Goal: Find specific page/section: Find specific page/section

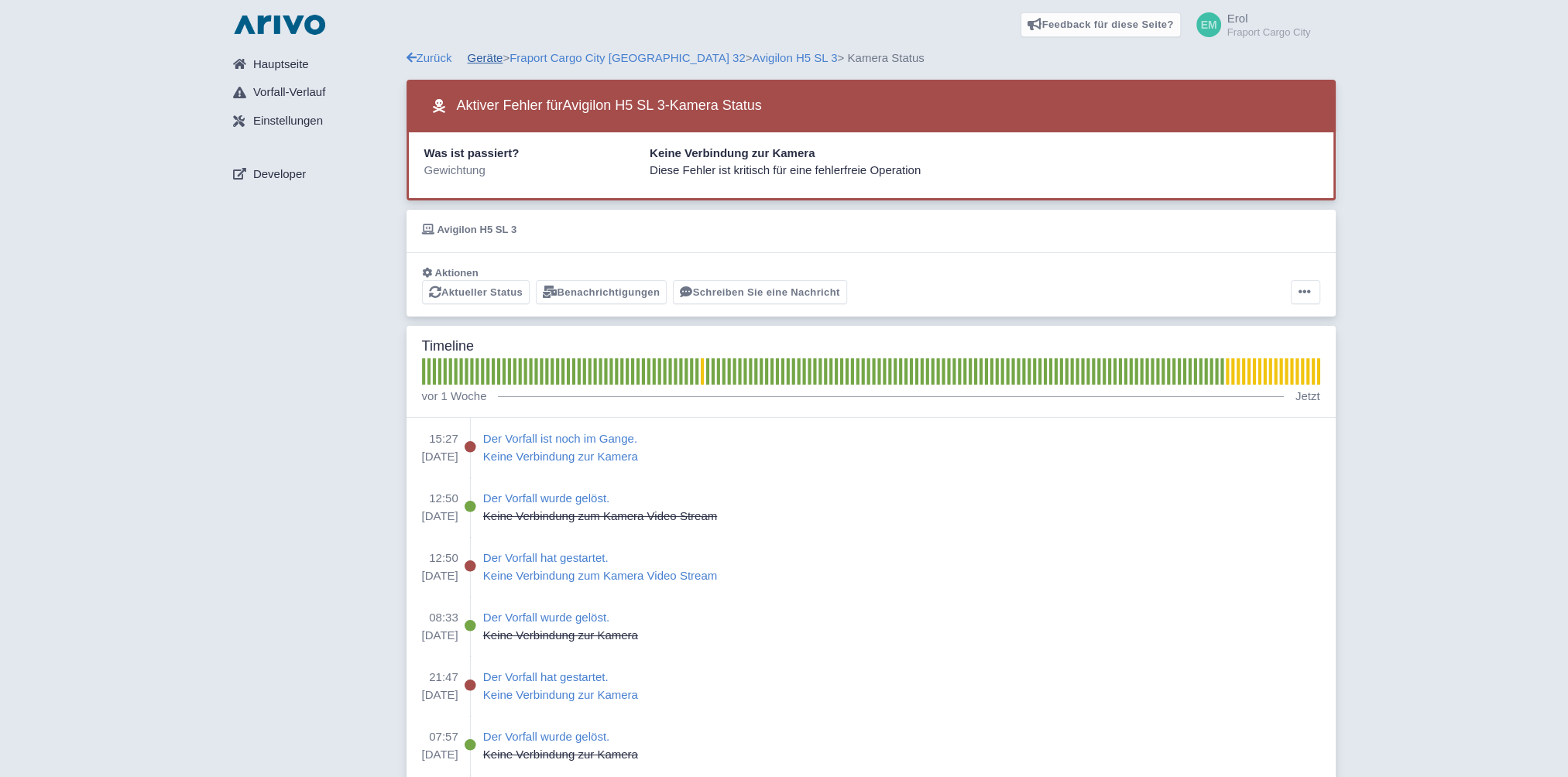
click at [483, 56] on link "Geräte" at bounding box center [485, 57] width 36 height 13
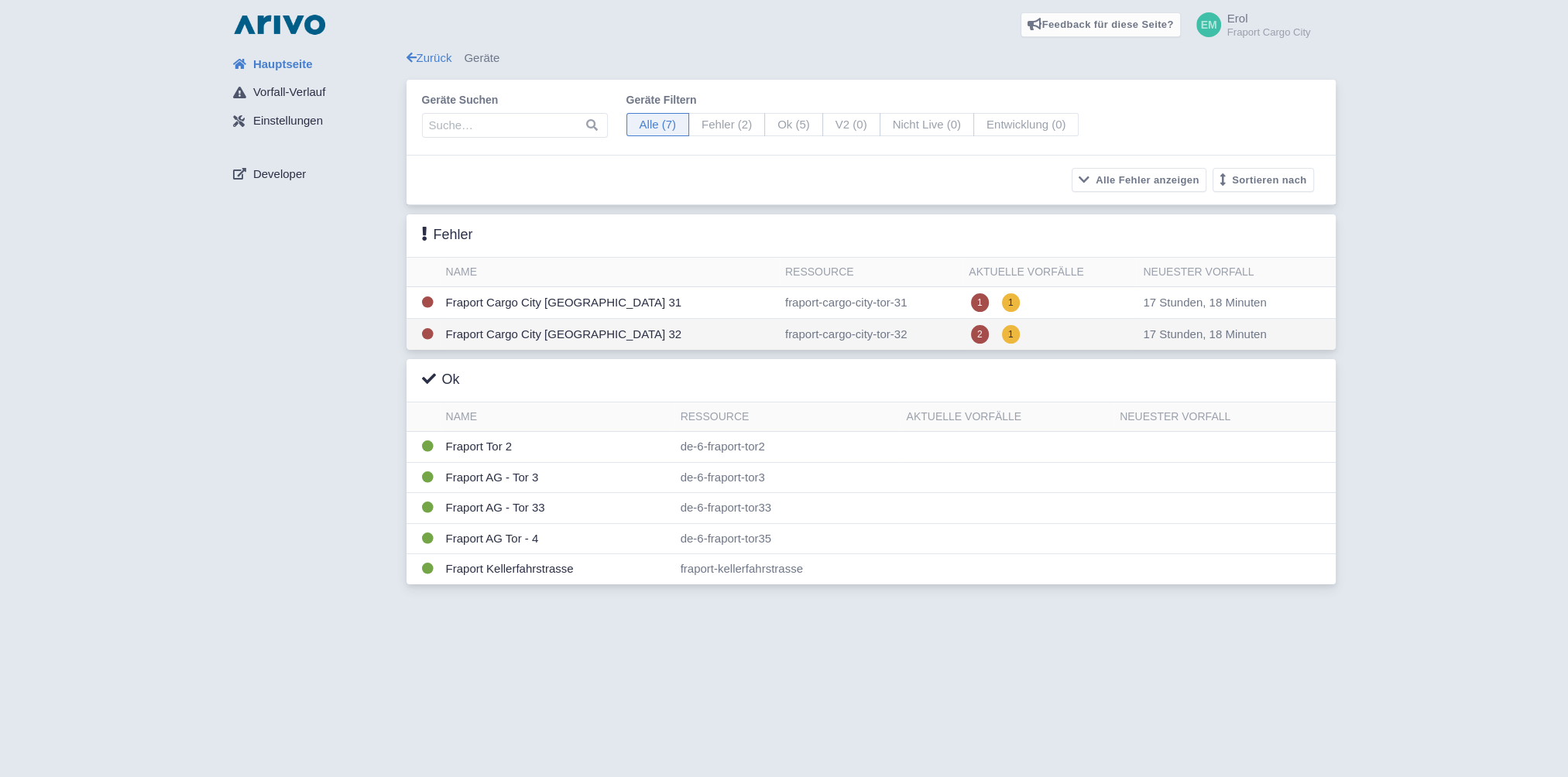
click at [570, 332] on td "Fraport Cargo City [GEOGRAPHIC_DATA] 32" at bounding box center [610, 334] width 339 height 32
click at [573, 332] on td "Fraport Cargo City [GEOGRAPHIC_DATA] 32" at bounding box center [610, 334] width 339 height 32
click at [470, 332] on td "Fraport Cargo City [GEOGRAPHIC_DATA] 32" at bounding box center [610, 334] width 339 height 32
click at [809, 335] on td "fraport-cargo-city-tor-32" at bounding box center [870, 334] width 184 height 32
click at [710, 110] on div "Geräte filtern Alle (7) Fehler (2) Ok (5) V2 (0) Nicht Live (0) Entwicklung (0)" at bounding box center [853, 118] width 453 height 51
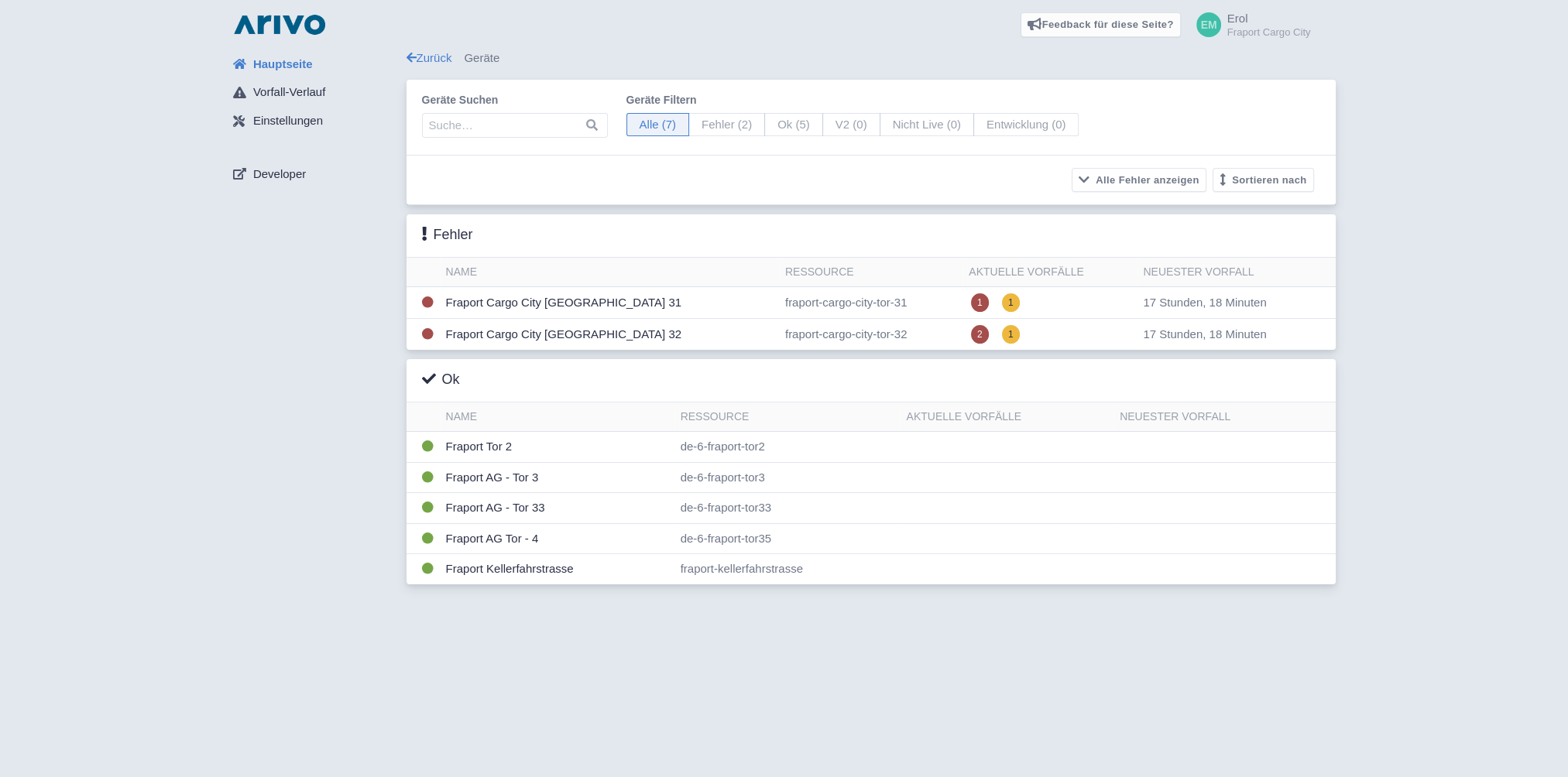
click at [713, 125] on span "Fehler (2)" at bounding box center [726, 124] width 76 height 24
click at [698, 123] on input "Fehler (2)" at bounding box center [693, 118] width 10 height 10
radio input "true"
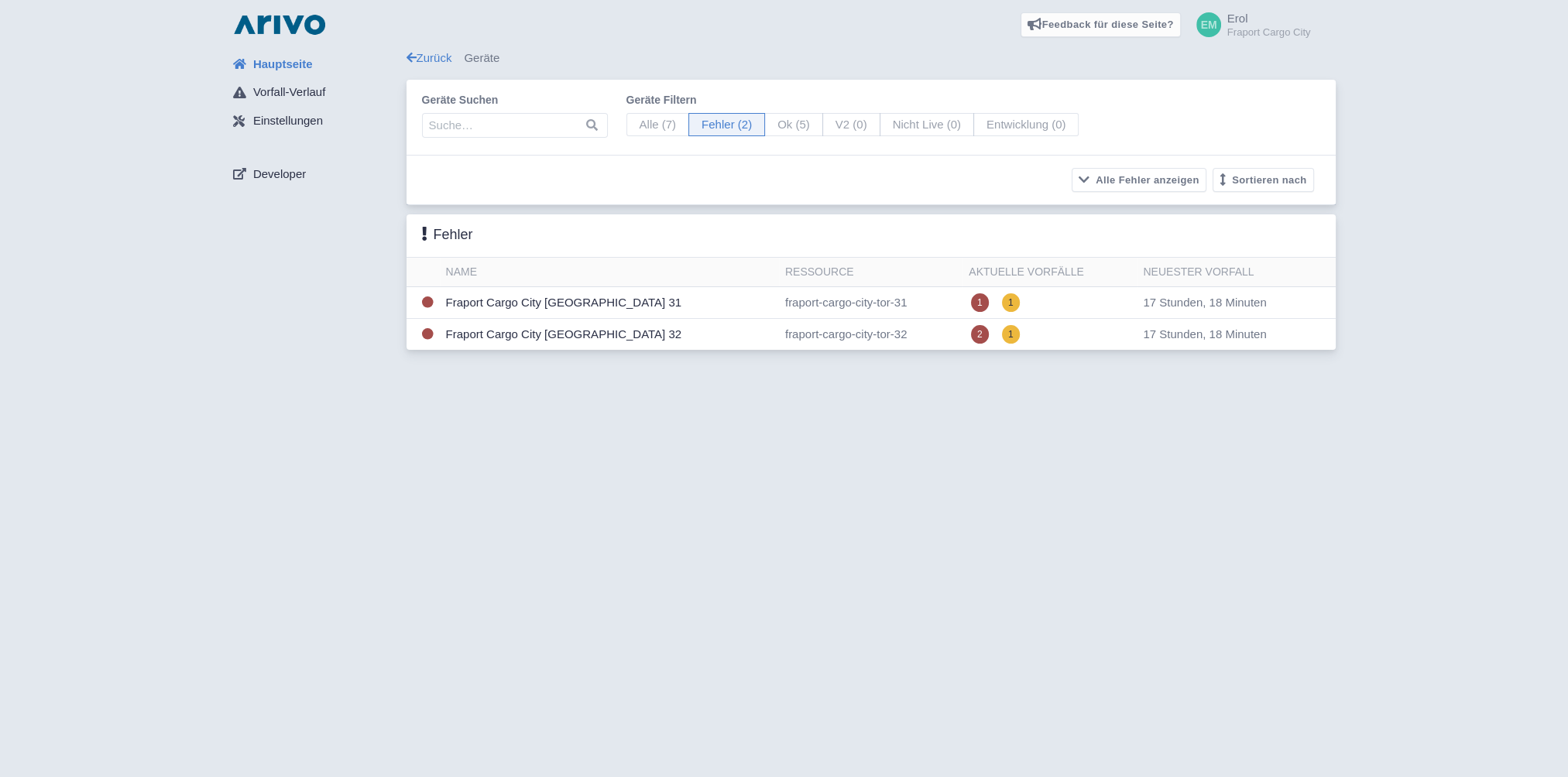
click at [638, 121] on span "Alle (7)" at bounding box center [658, 124] width 63 height 24
click at [636, 121] on input "Alle (7)" at bounding box center [631, 118] width 10 height 10
radio input "true"
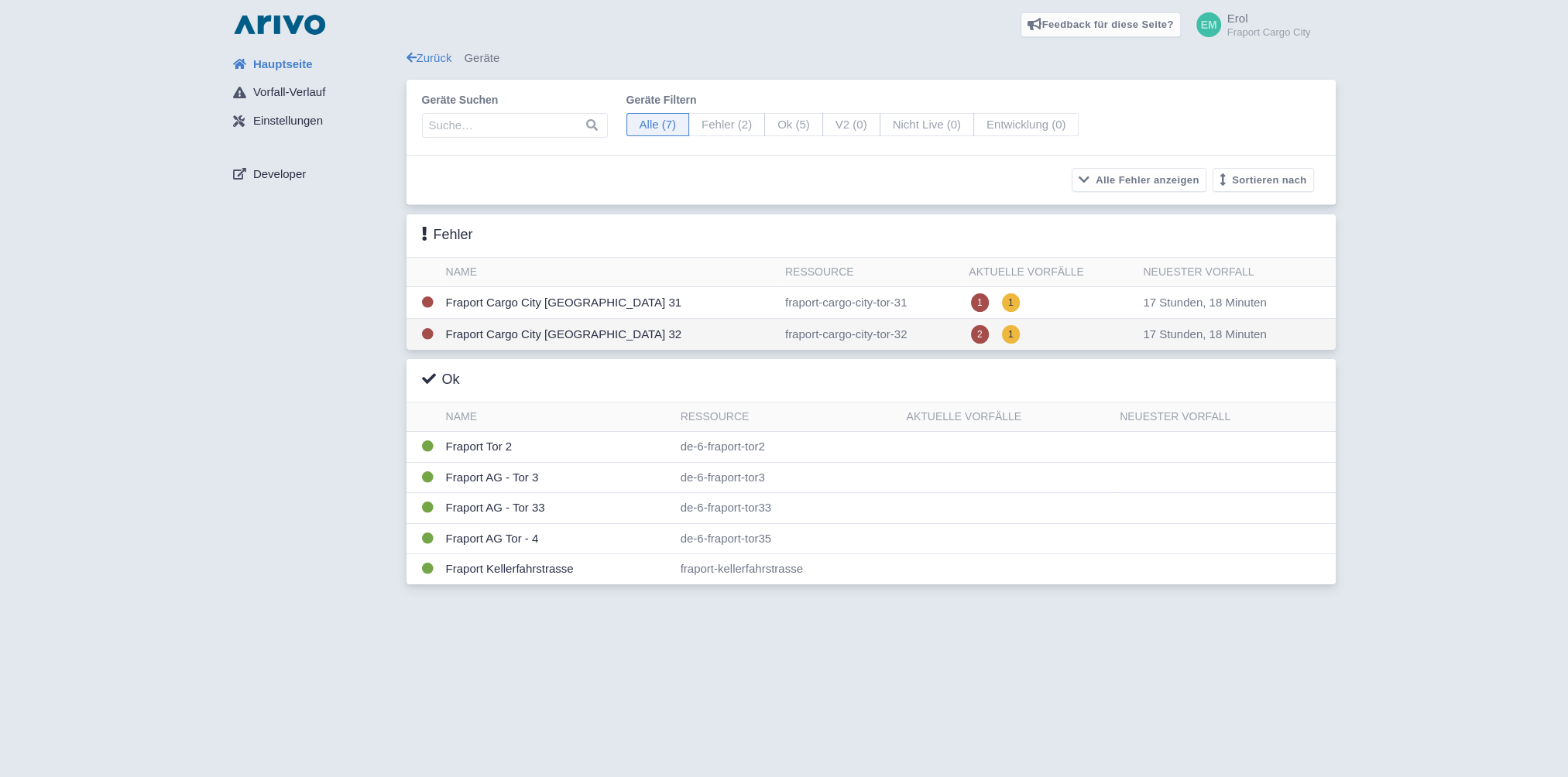
click at [470, 327] on td "Fraport Cargo City [GEOGRAPHIC_DATA] 32" at bounding box center [610, 334] width 339 height 32
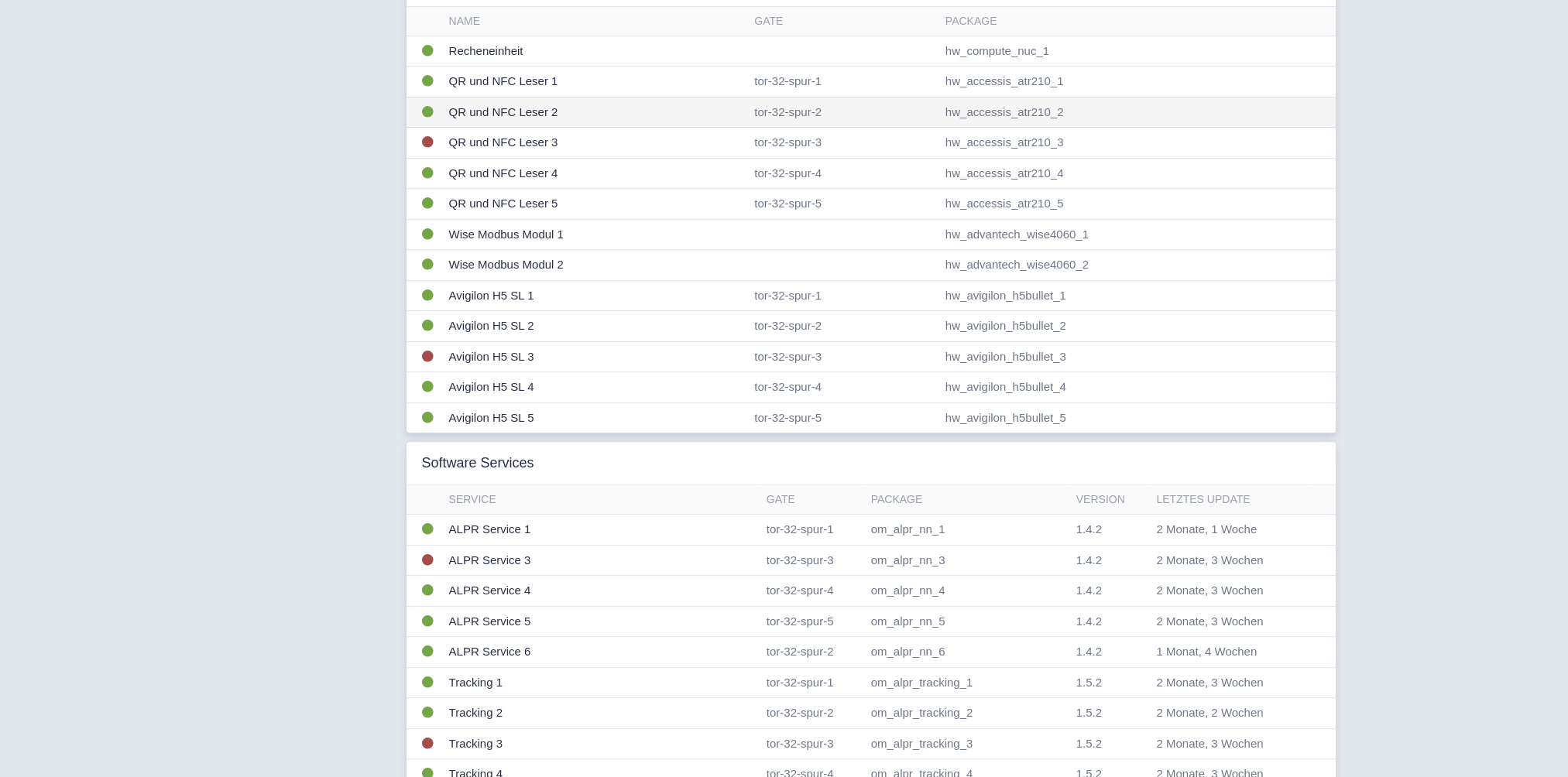
scroll to position [619, 0]
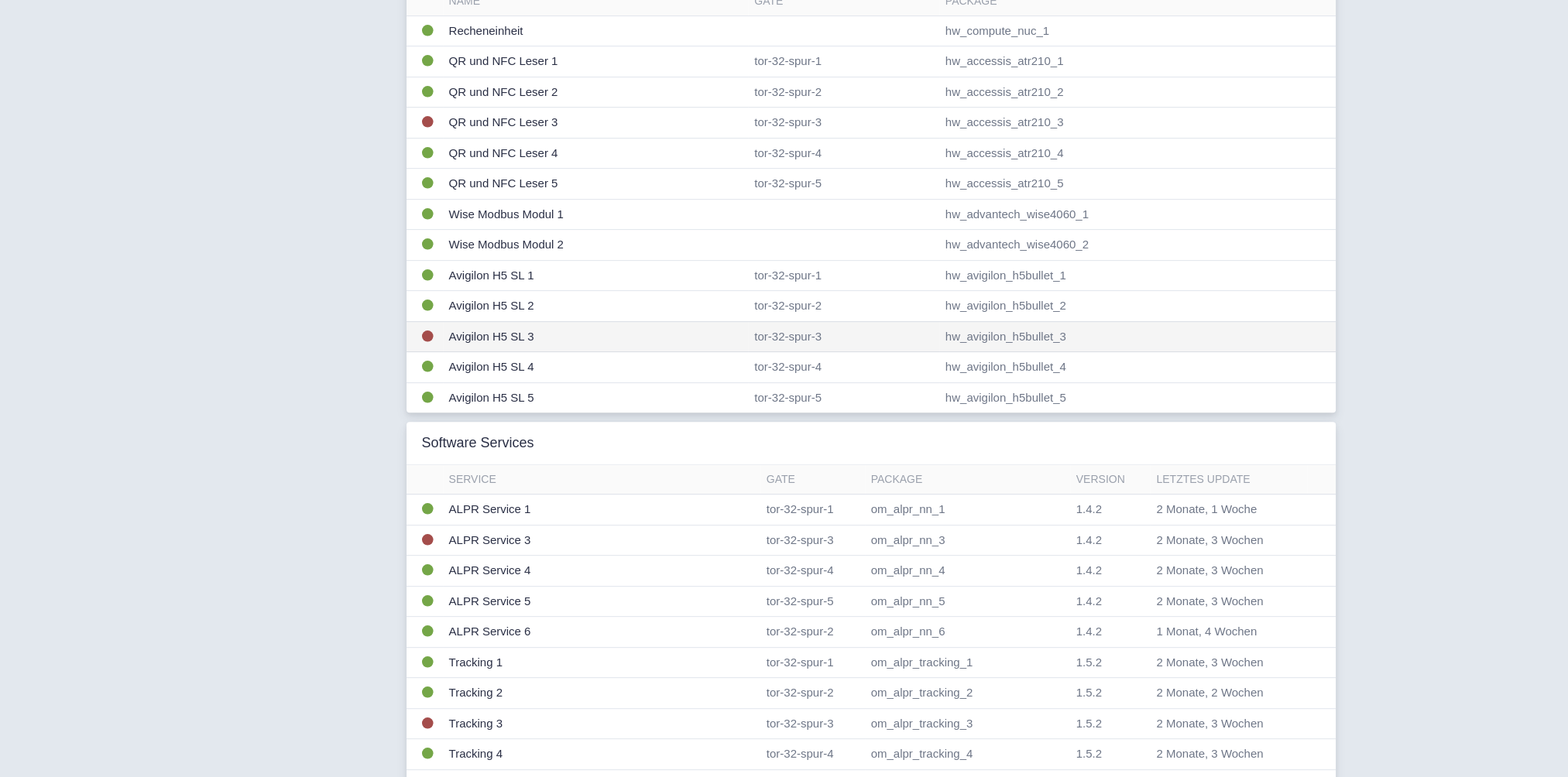
click at [504, 334] on td "Avigilon H5 SL 3" at bounding box center [596, 336] width 306 height 31
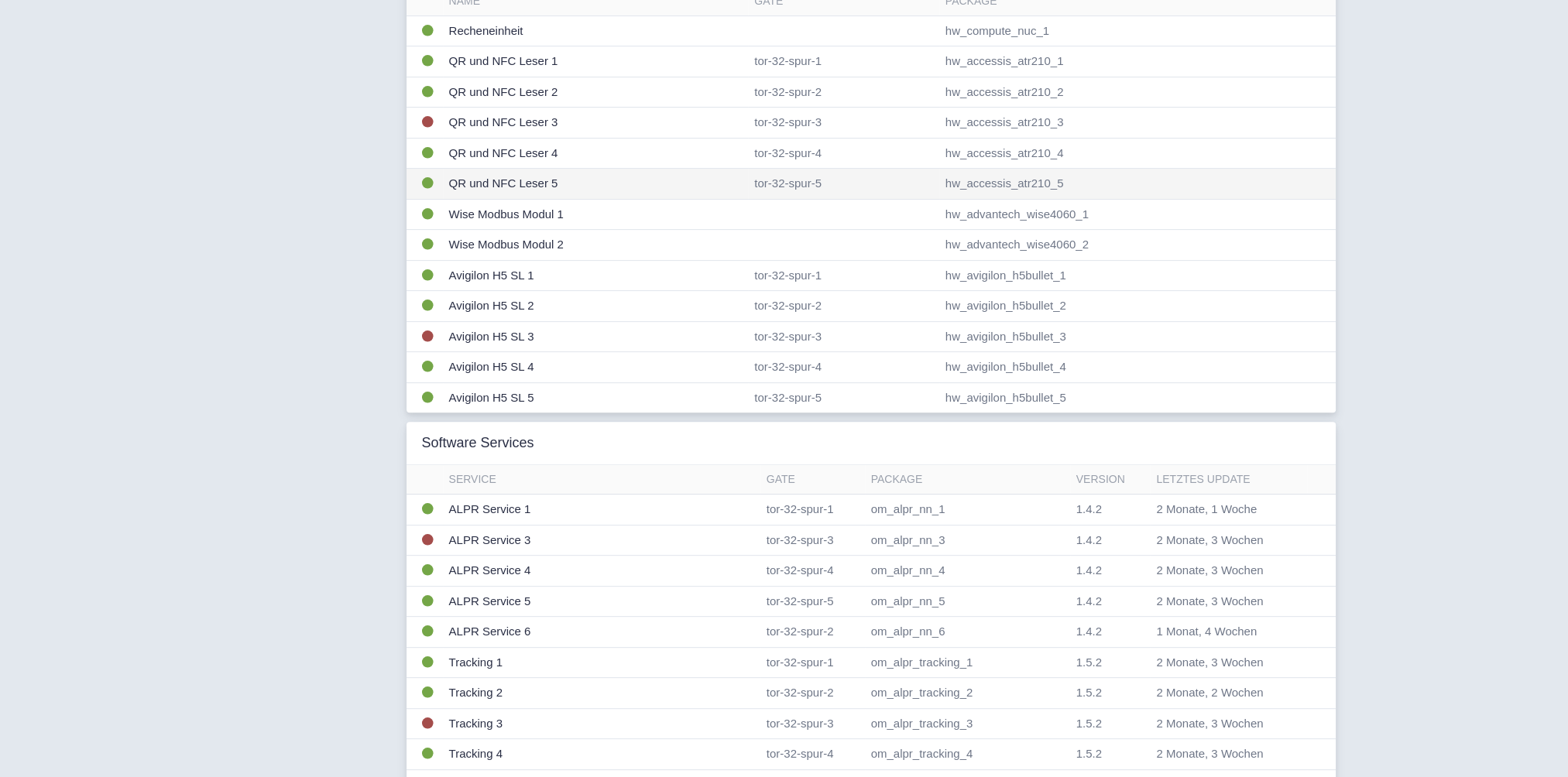
scroll to position [0, 0]
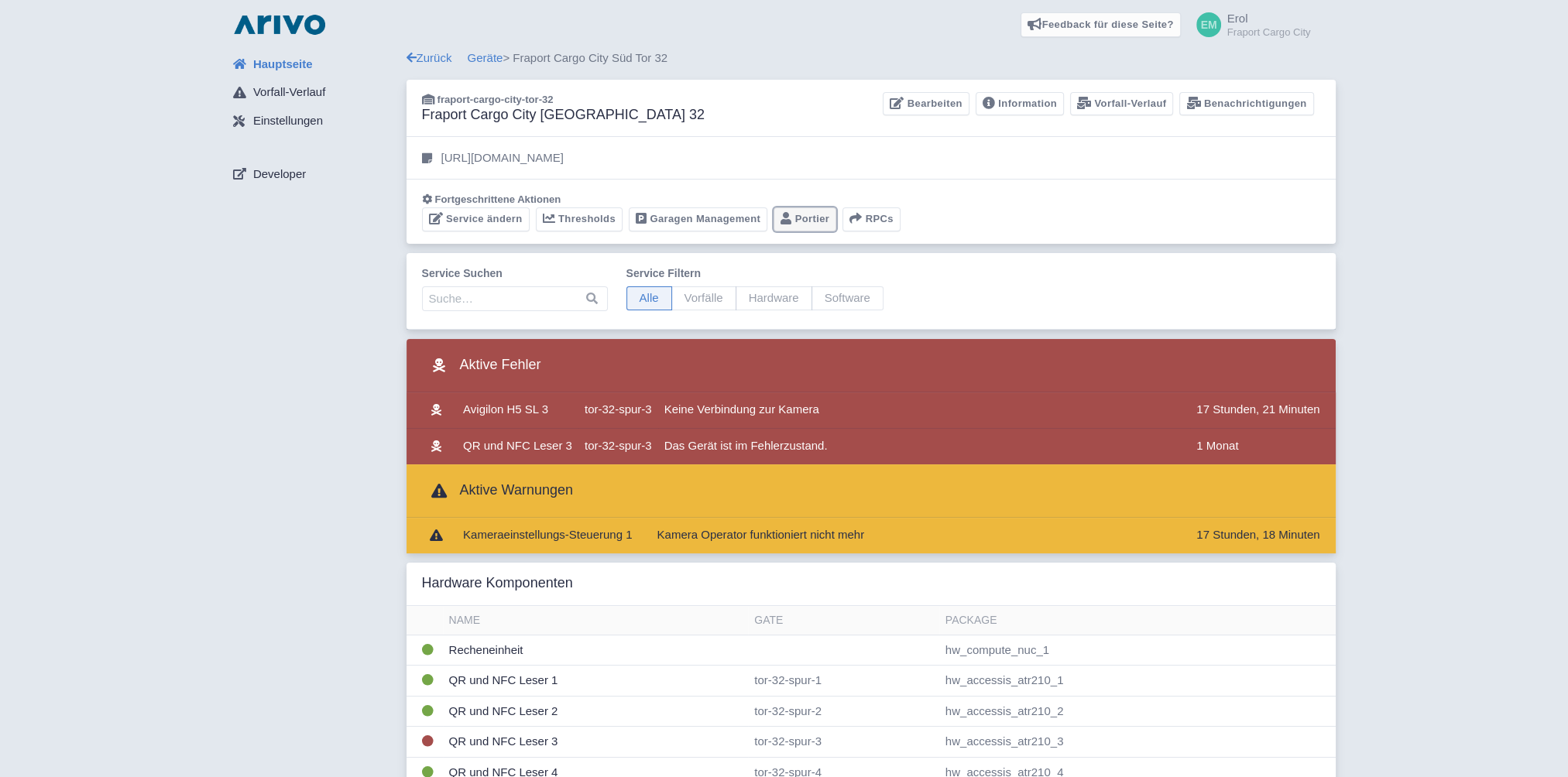
click at [809, 224] on link "Portier" at bounding box center [805, 219] width 63 height 24
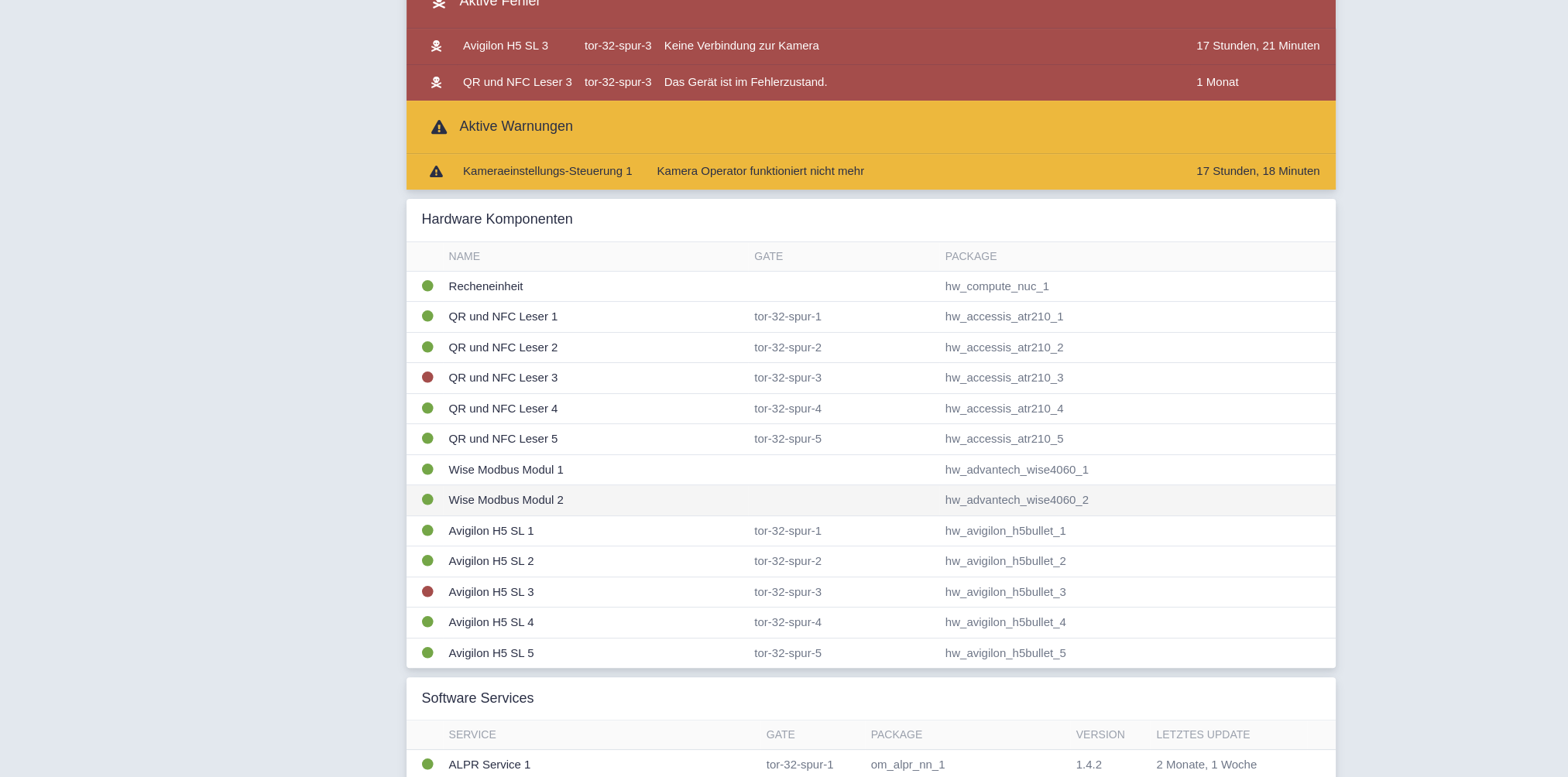
scroll to position [387, 0]
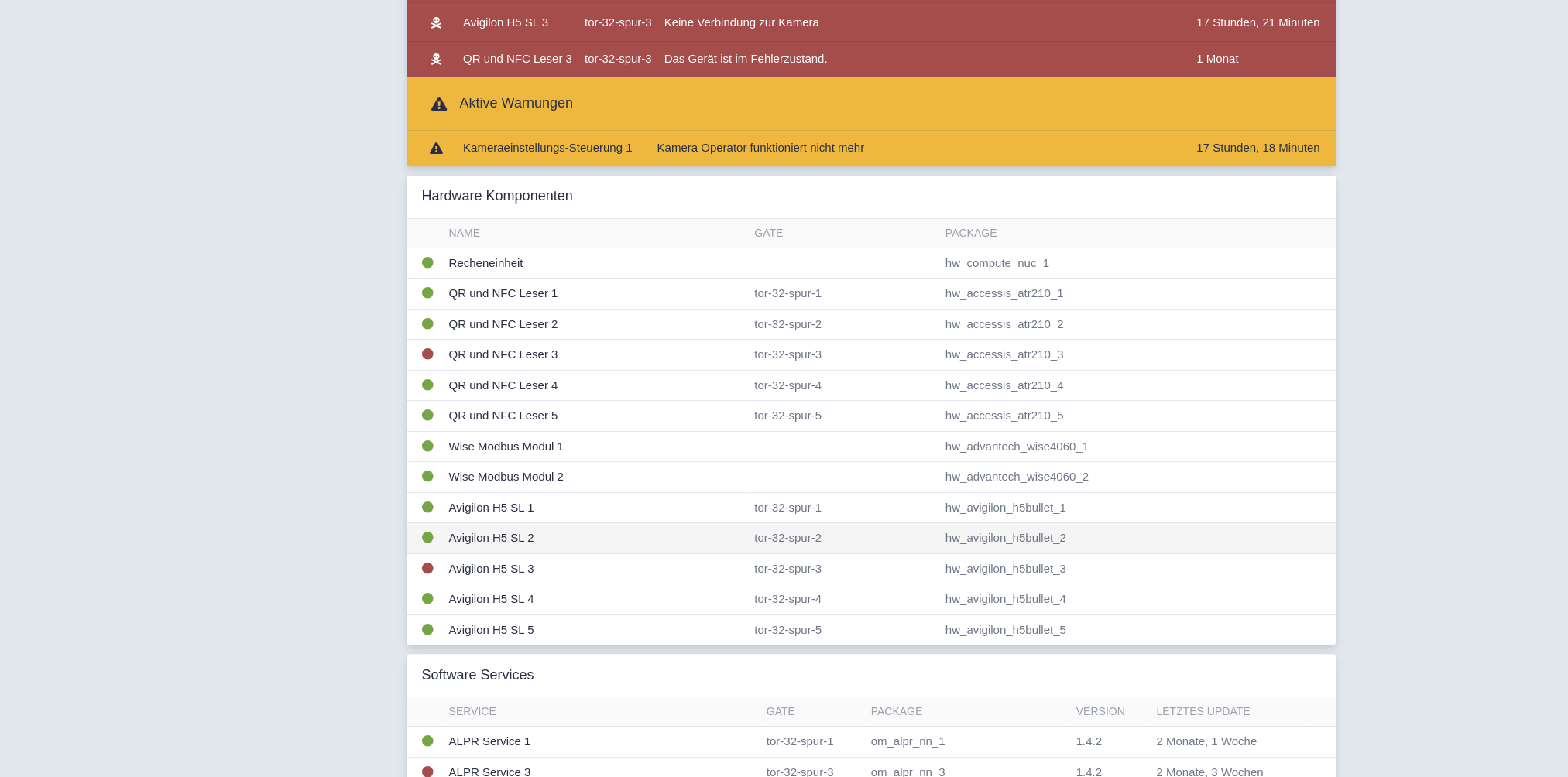
click at [510, 527] on td "Avigilon H5 SL 2" at bounding box center [596, 538] width 306 height 31
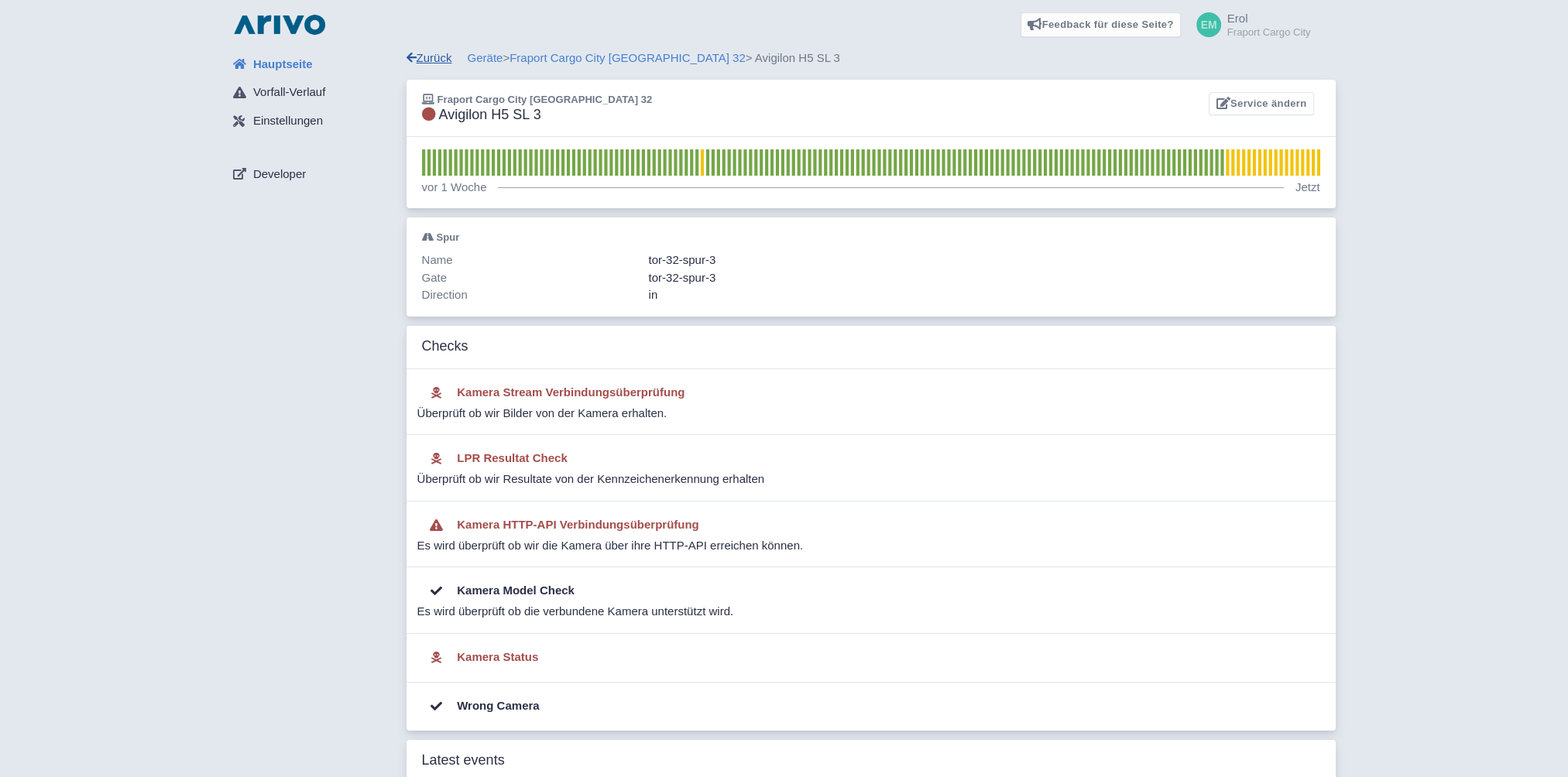
click at [436, 56] on link "Zurück" at bounding box center [429, 57] width 45 height 13
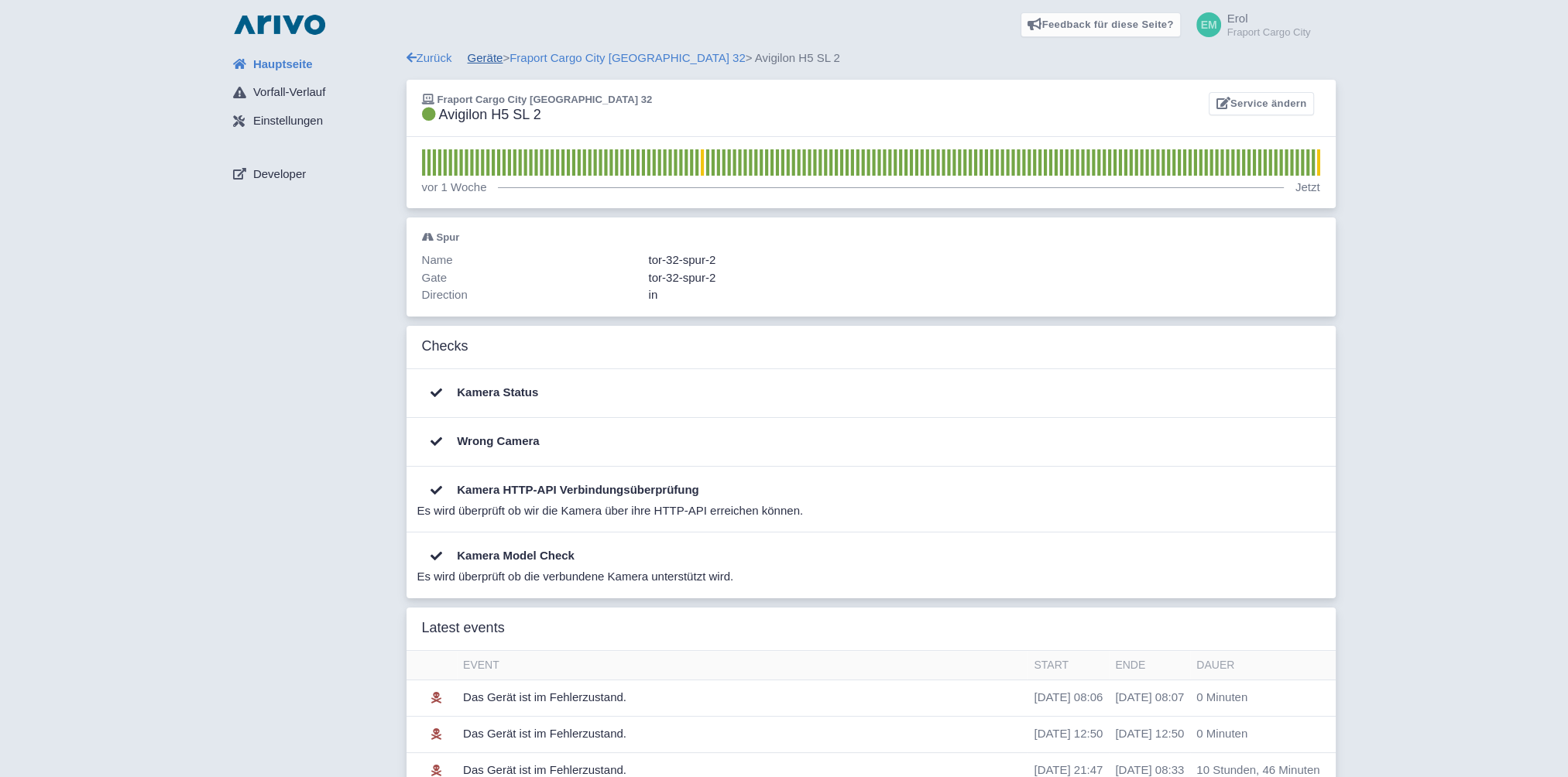
click at [472, 57] on link "Geräte" at bounding box center [485, 57] width 36 height 13
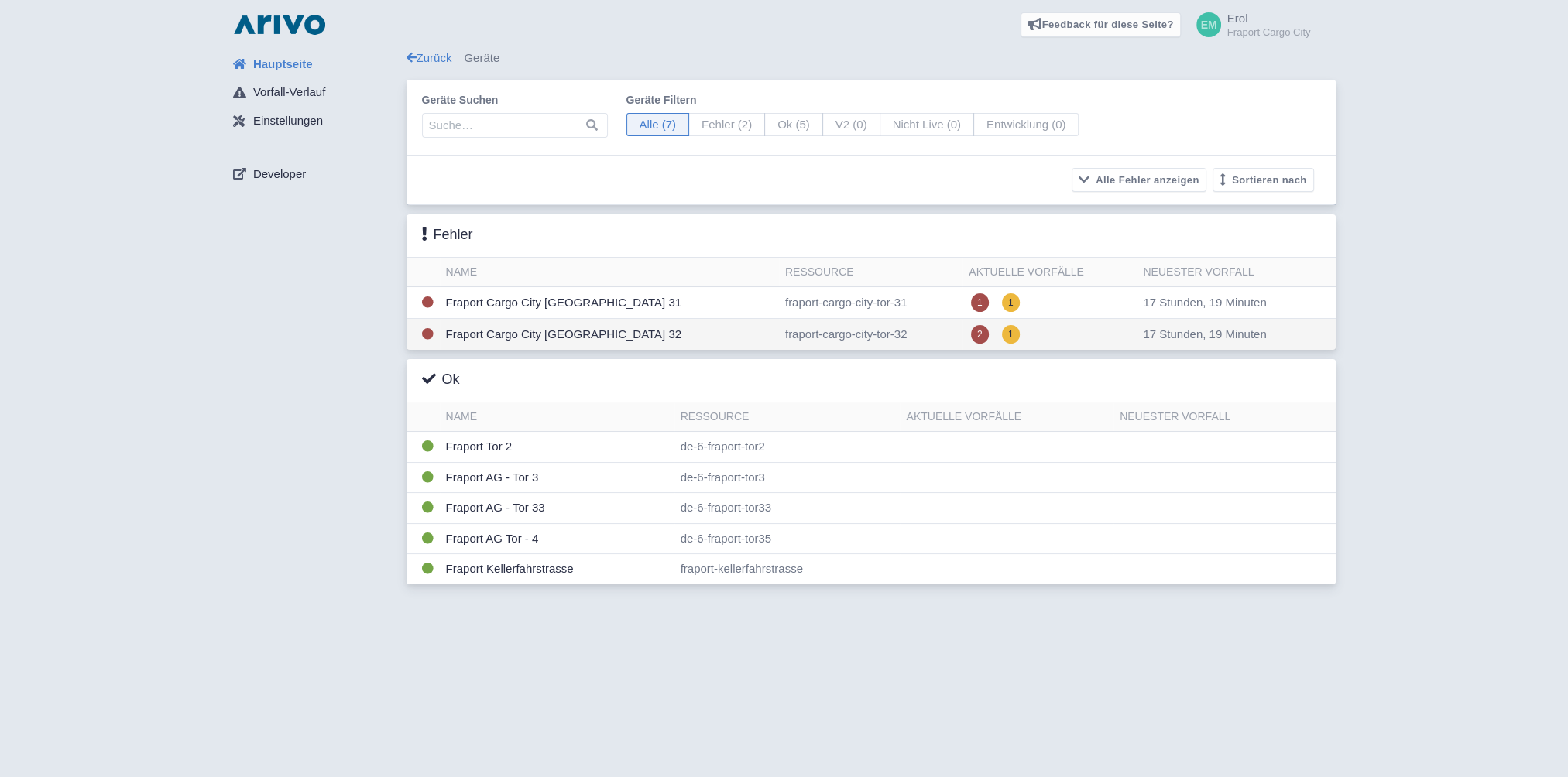
click at [487, 336] on td "Fraport Cargo City [GEOGRAPHIC_DATA] 32" at bounding box center [610, 334] width 339 height 32
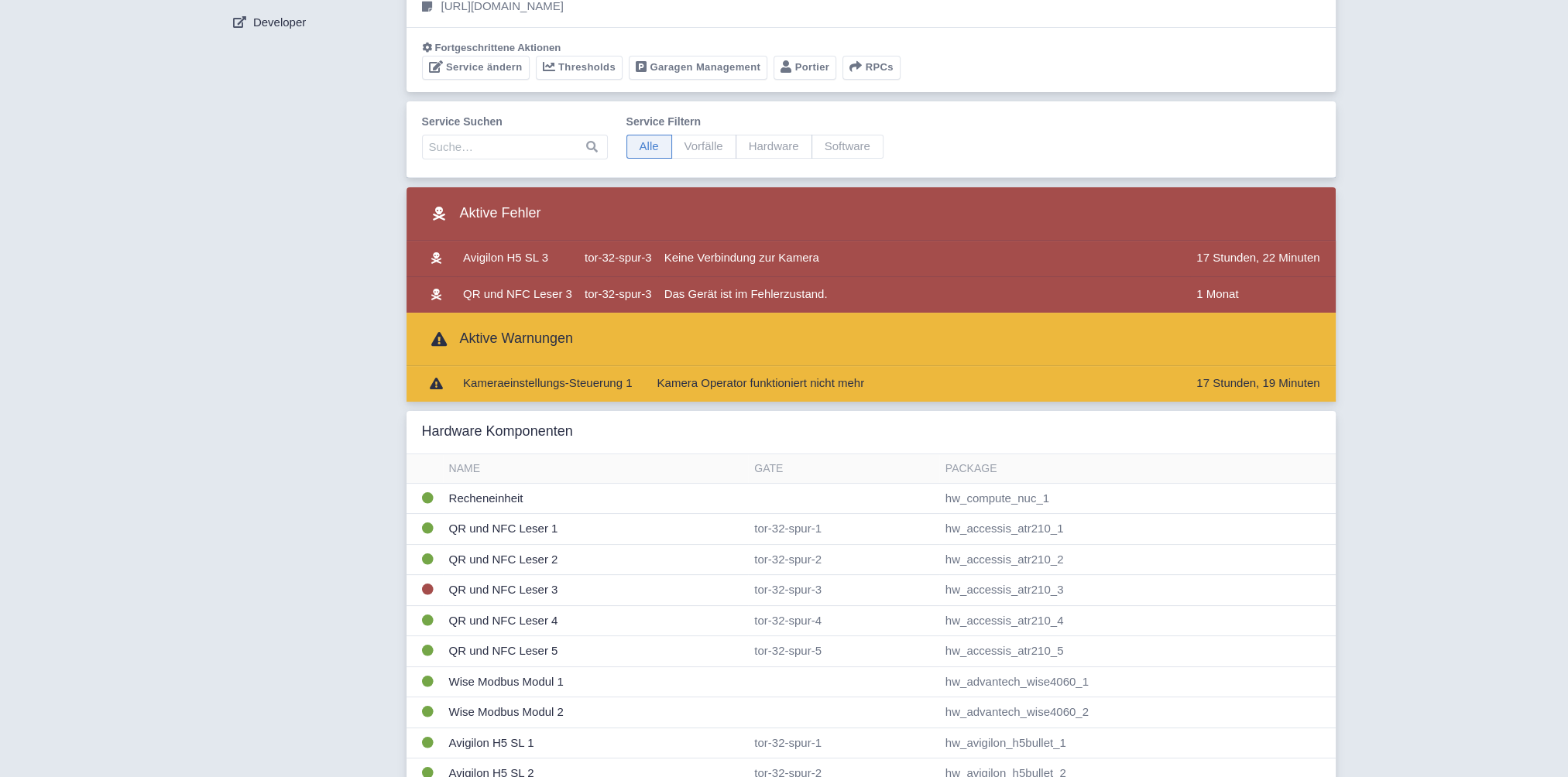
scroll to position [154, 0]
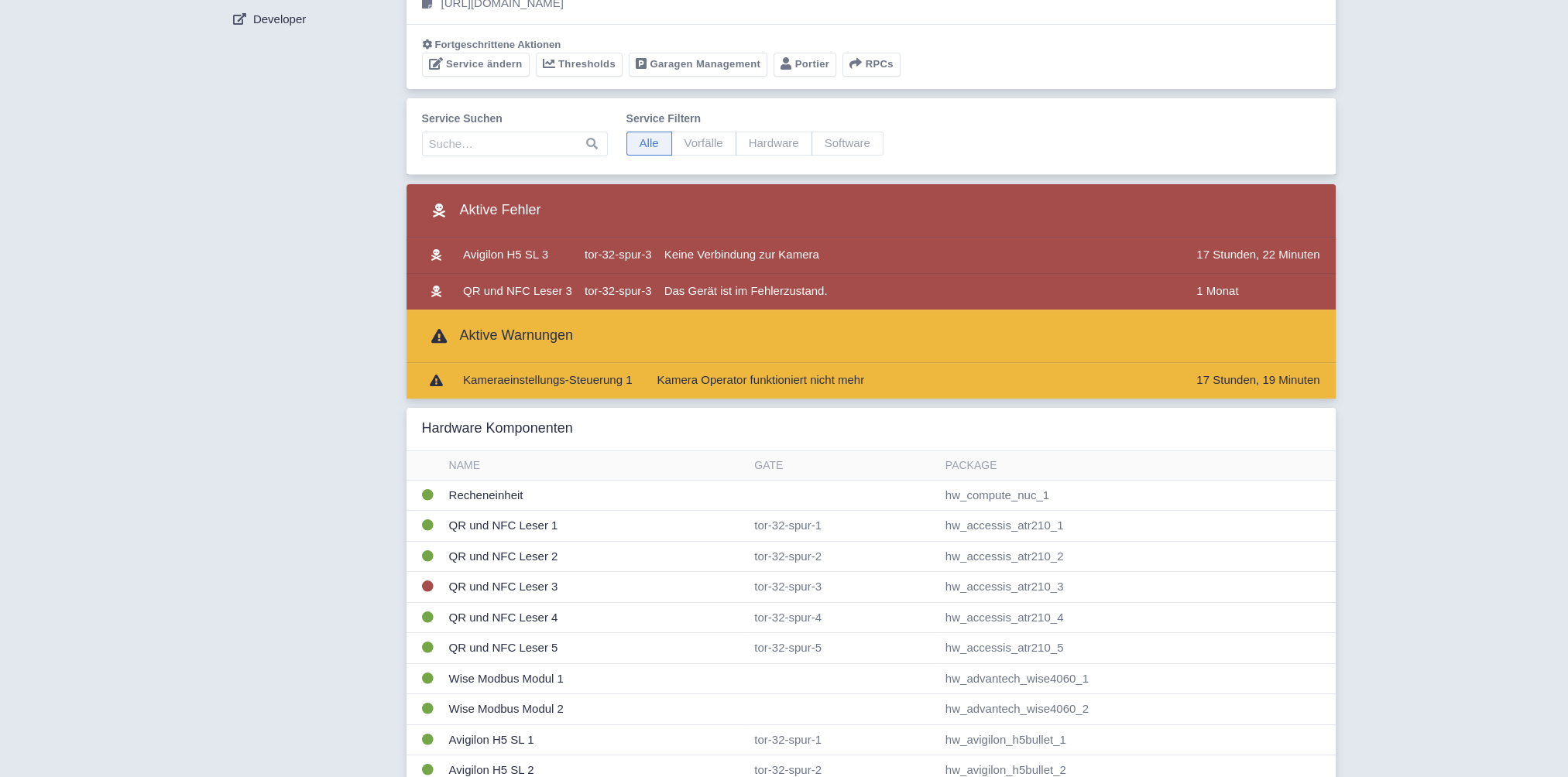
click at [750, 142] on span "Hardware" at bounding box center [773, 143] width 76 height 24
click at [745, 141] on input "Hardware" at bounding box center [740, 137] width 10 height 10
radio input "true"
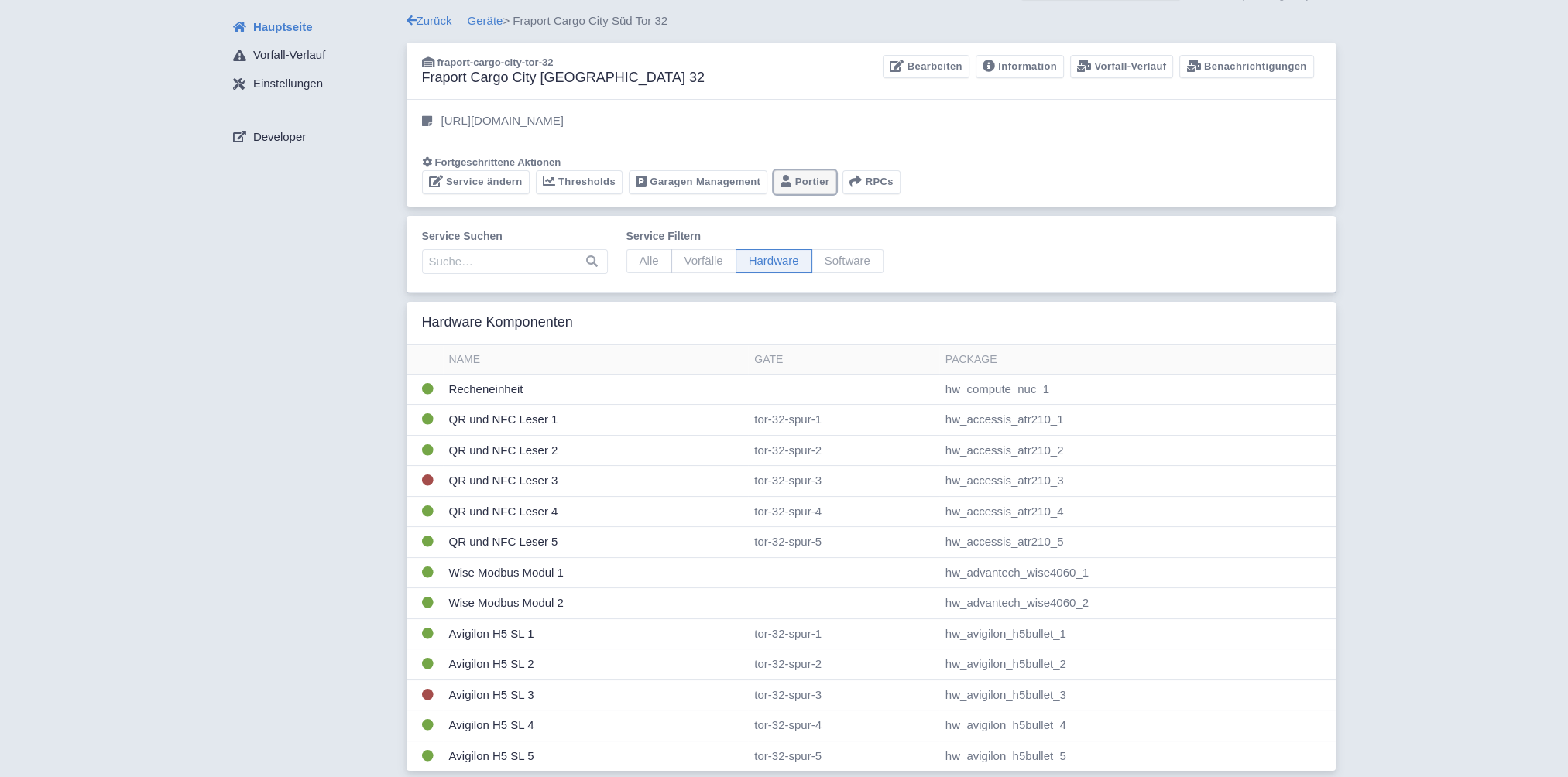
click at [808, 182] on link "Portier" at bounding box center [805, 182] width 63 height 24
click at [478, 24] on link "Geräte" at bounding box center [485, 21] width 36 height 13
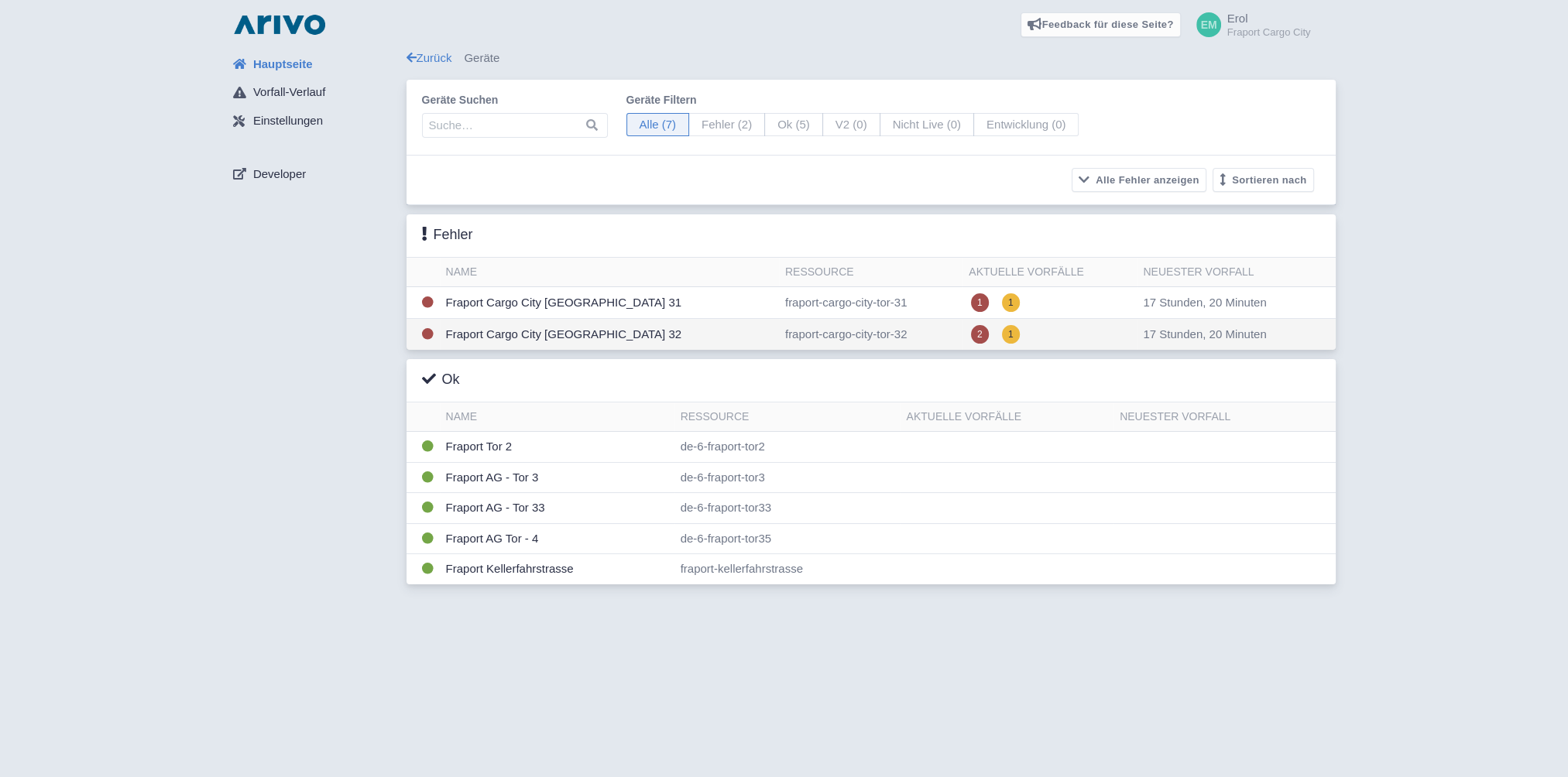
click at [566, 332] on td "Fraport Cargo City [GEOGRAPHIC_DATA] 32" at bounding box center [610, 334] width 339 height 32
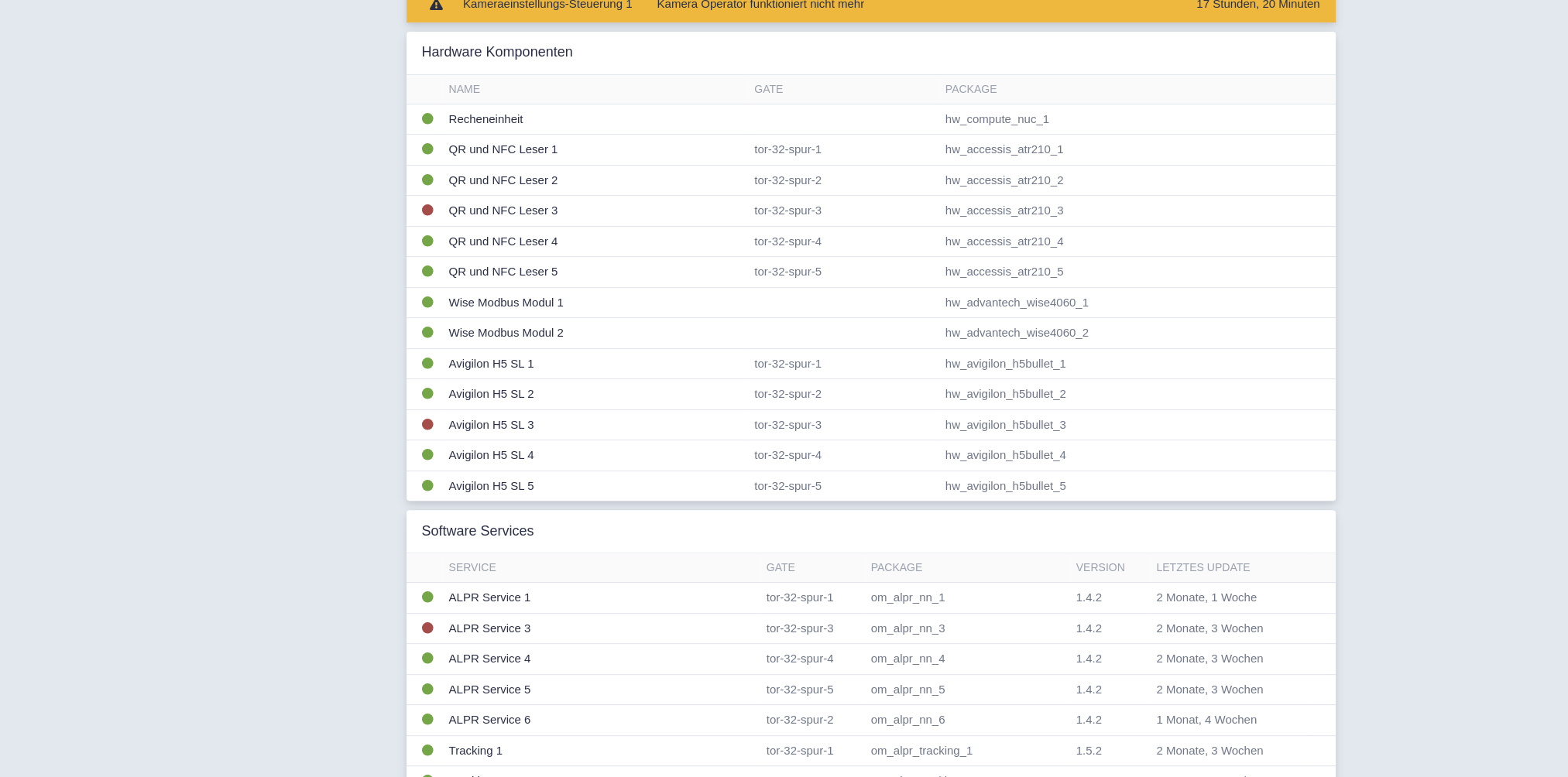
scroll to position [542, 0]
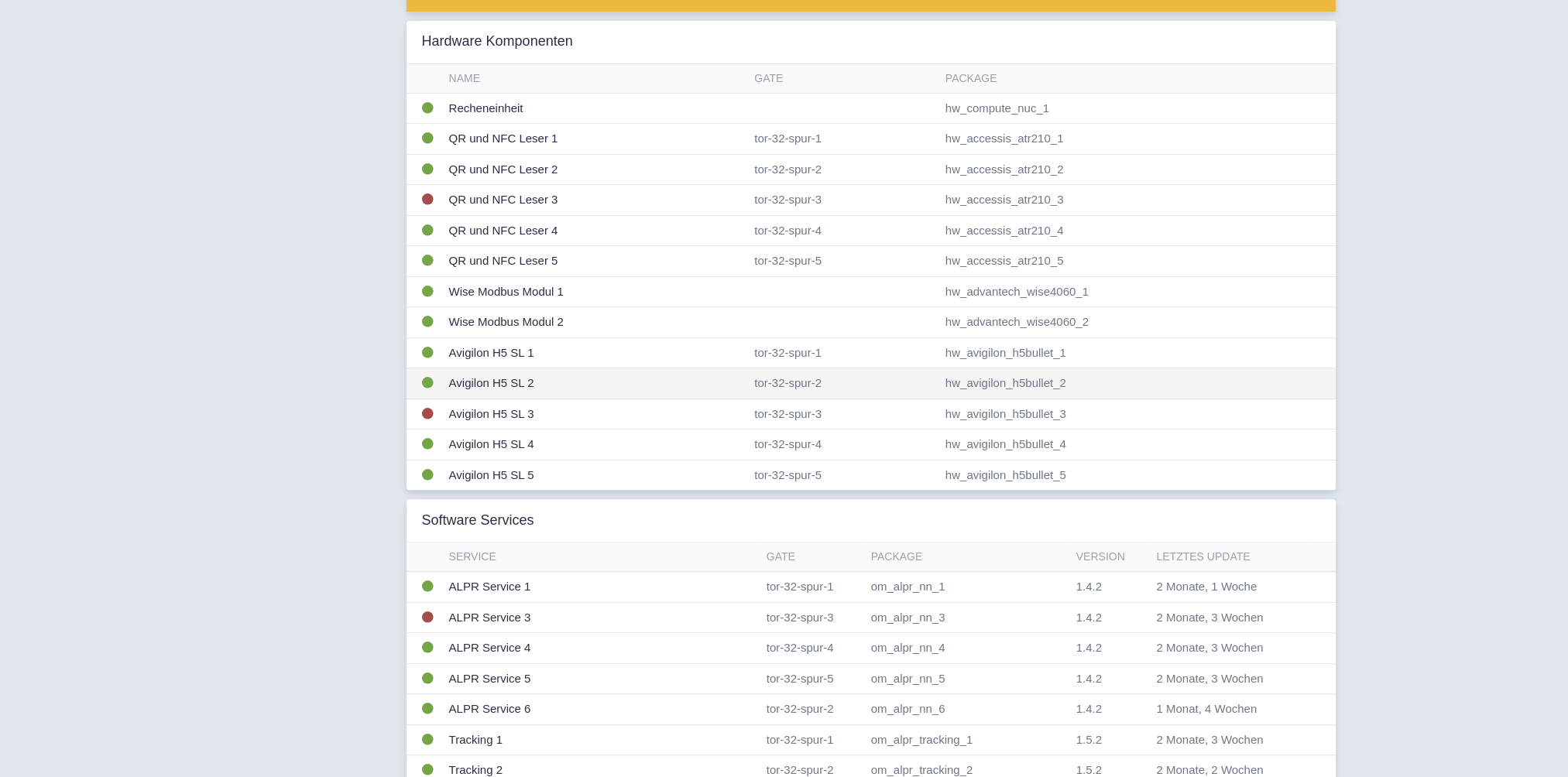
click at [510, 380] on td "Avigilon H5 SL 2" at bounding box center [596, 383] width 306 height 31
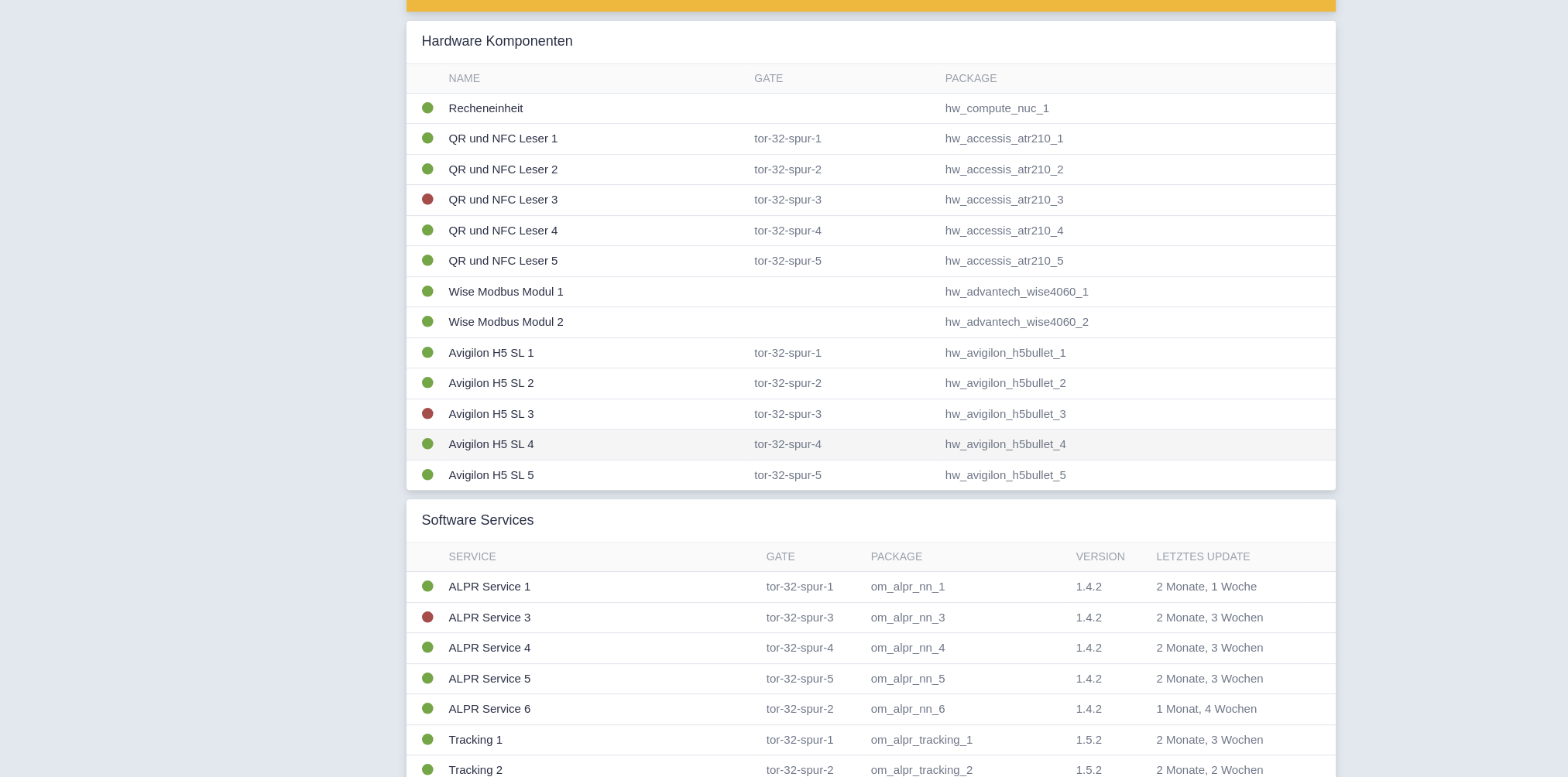
click at [505, 443] on td "Avigilon H5 SL 4" at bounding box center [596, 445] width 306 height 31
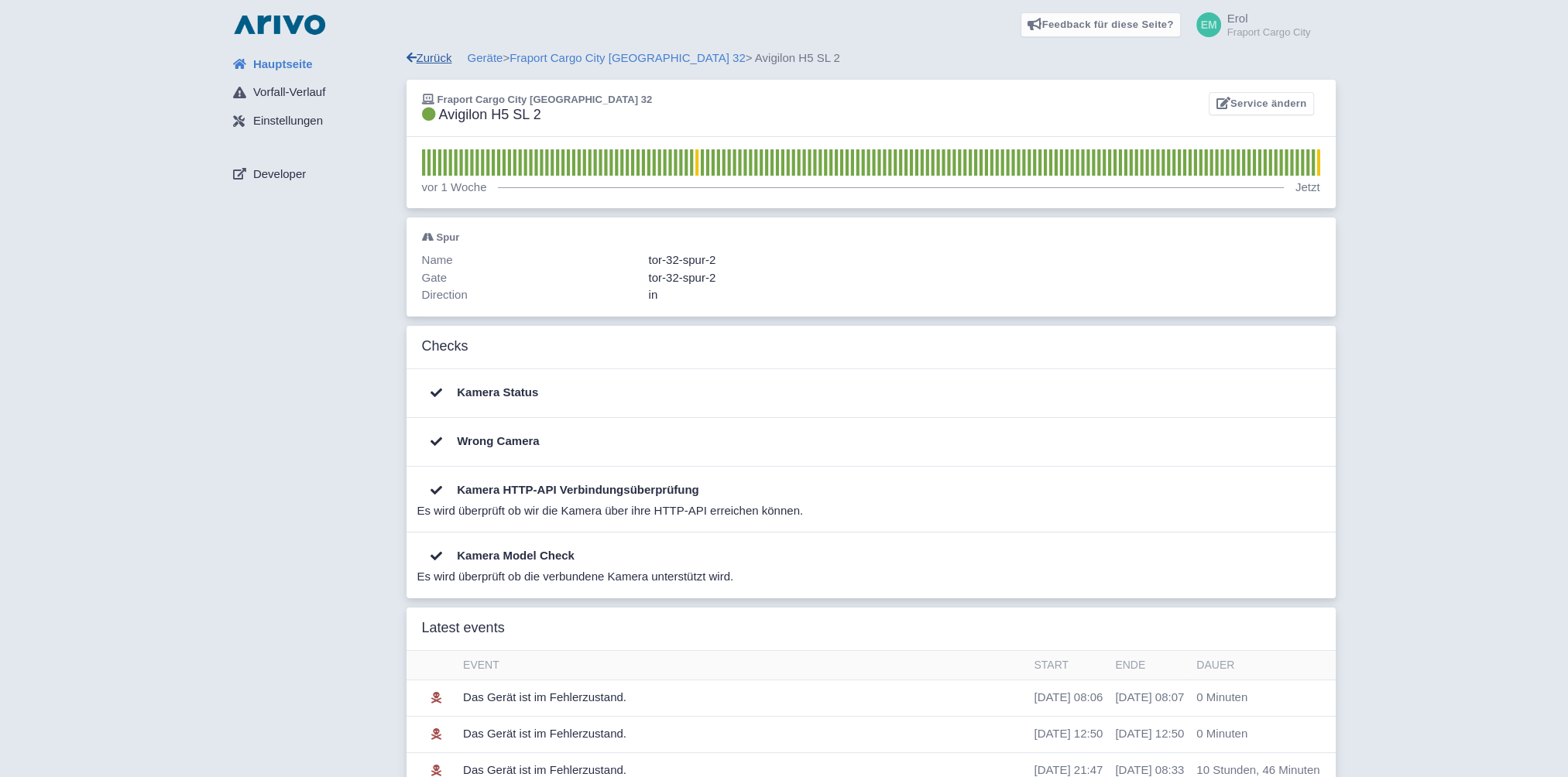
click at [417, 61] on link "Zurück" at bounding box center [429, 57] width 45 height 13
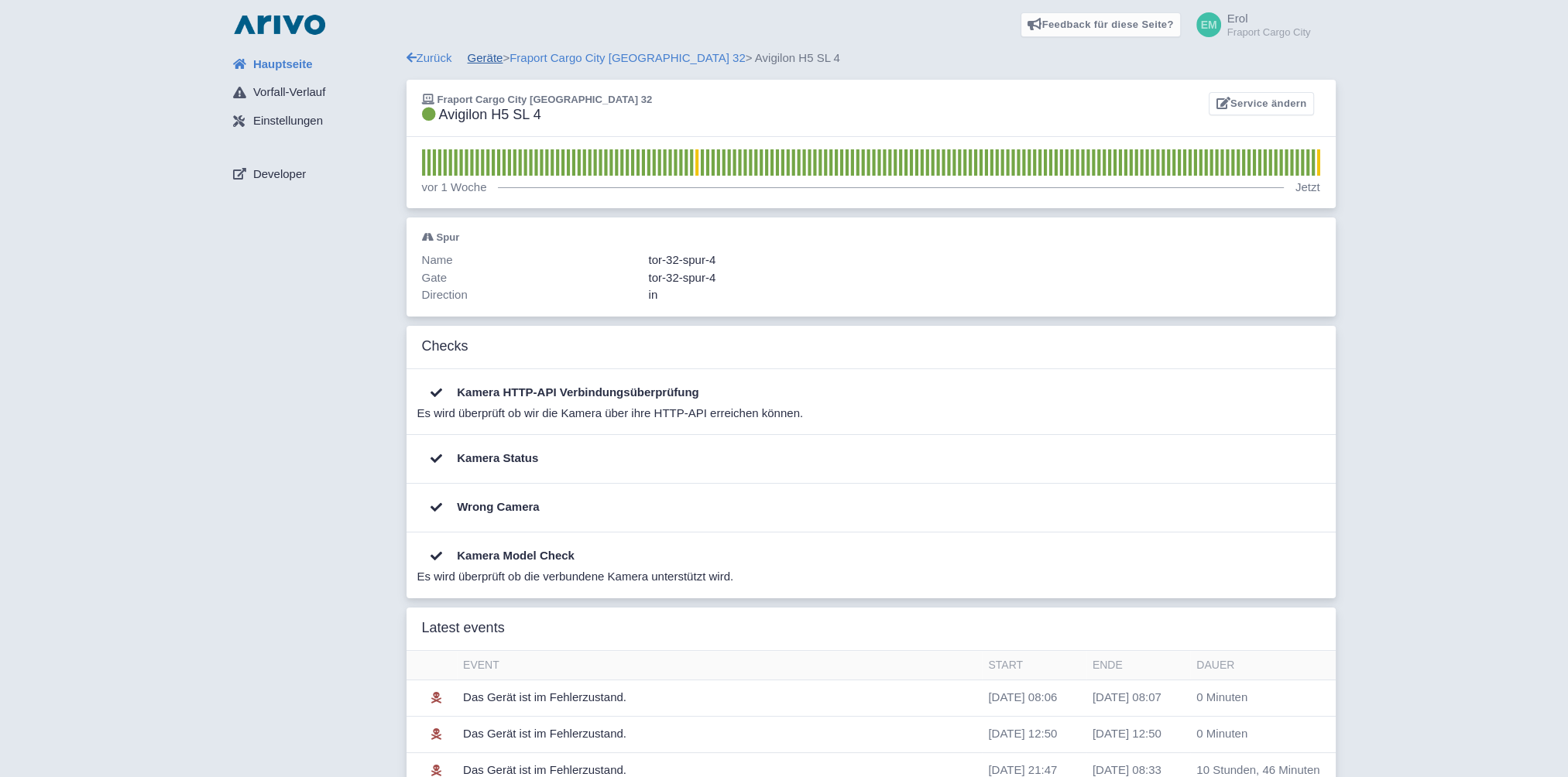
click at [493, 55] on link "Geräte" at bounding box center [485, 57] width 36 height 13
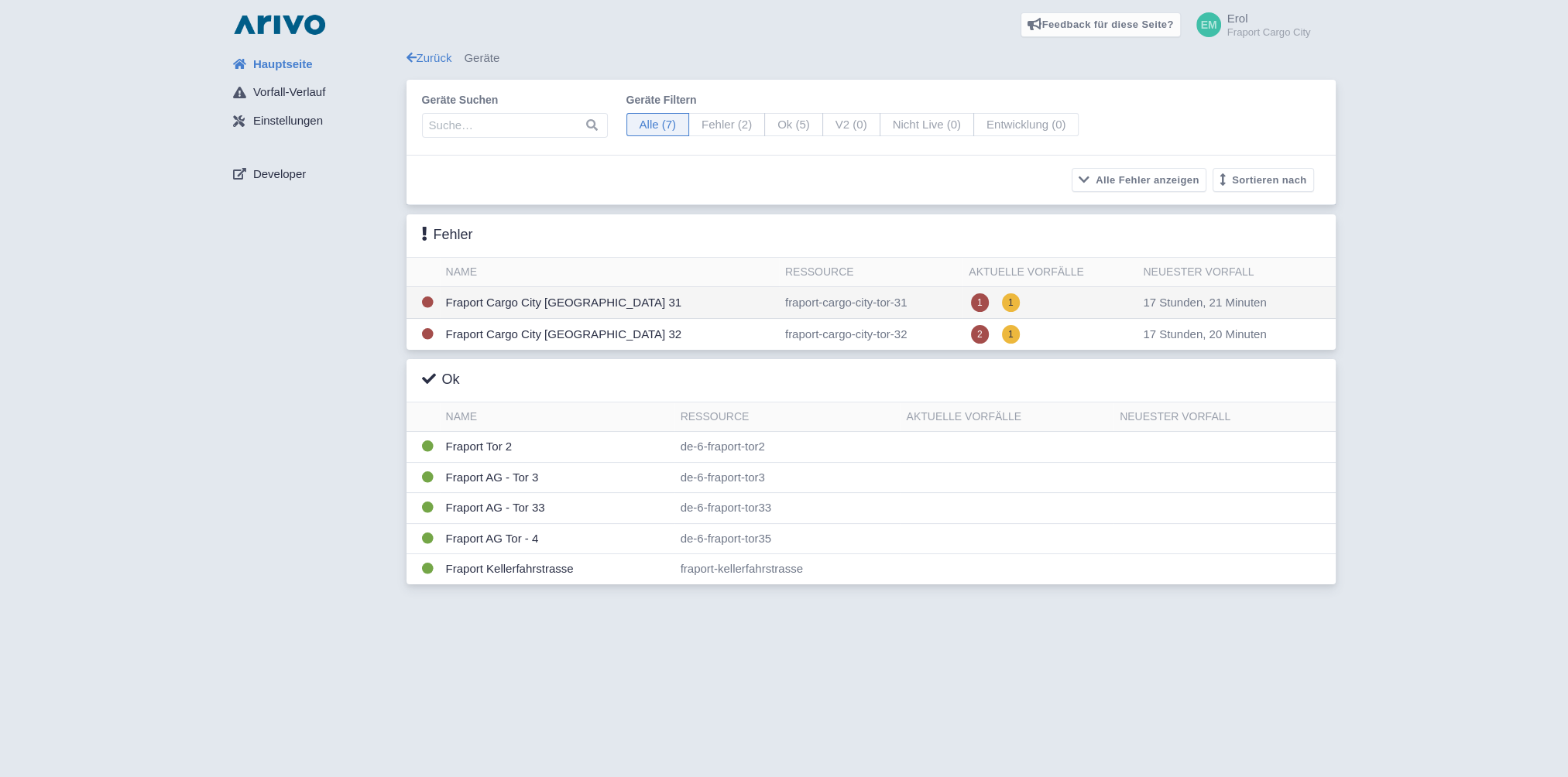
click at [523, 300] on td "Fraport Cargo City [GEOGRAPHIC_DATA] 31" at bounding box center [610, 303] width 339 height 32
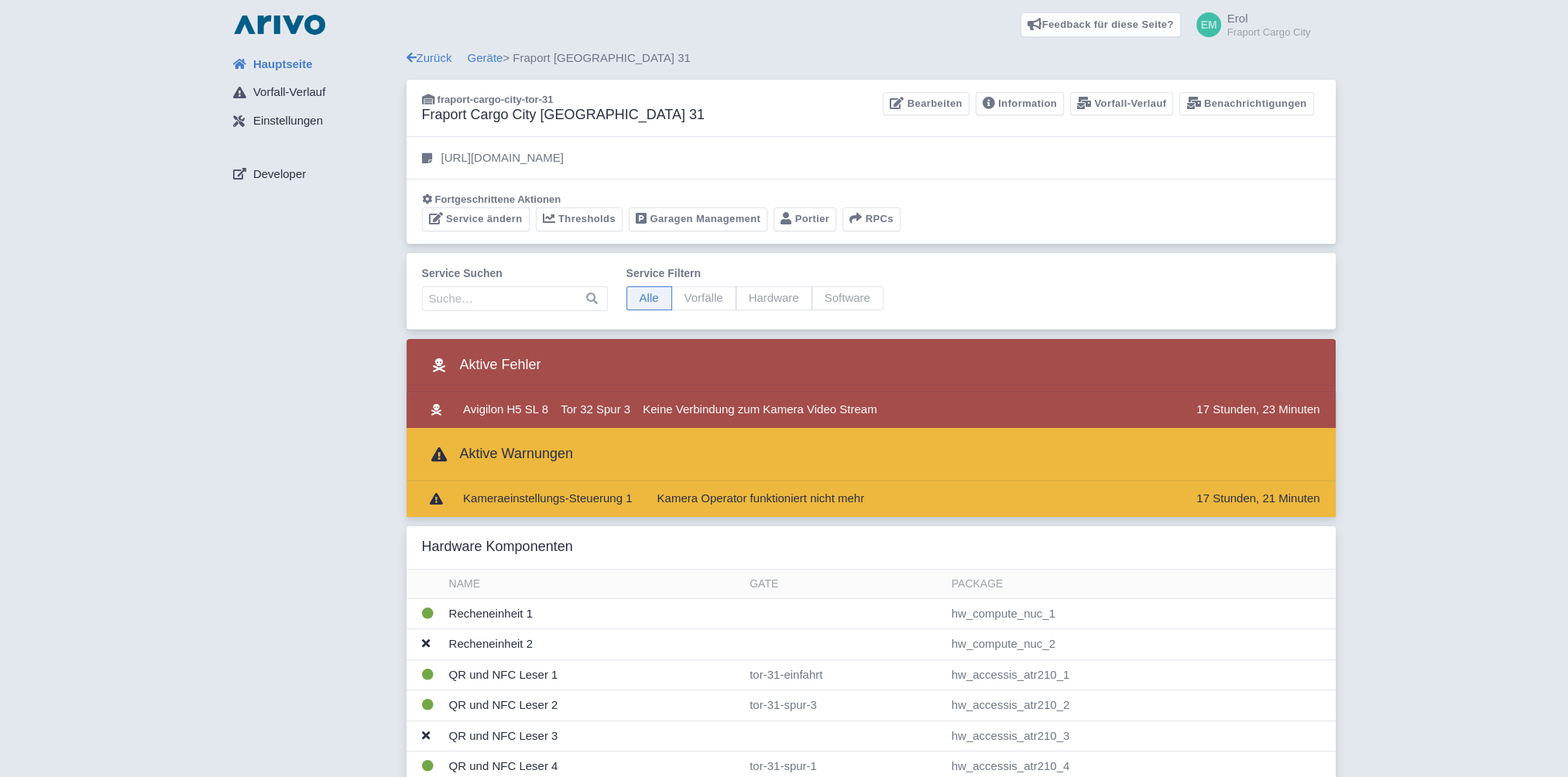
click at [456, 303] on input "search" at bounding box center [514, 299] width 186 height 24
click at [806, 223] on link "Portier" at bounding box center [805, 219] width 63 height 24
click at [483, 56] on link "Geräte" at bounding box center [485, 57] width 36 height 13
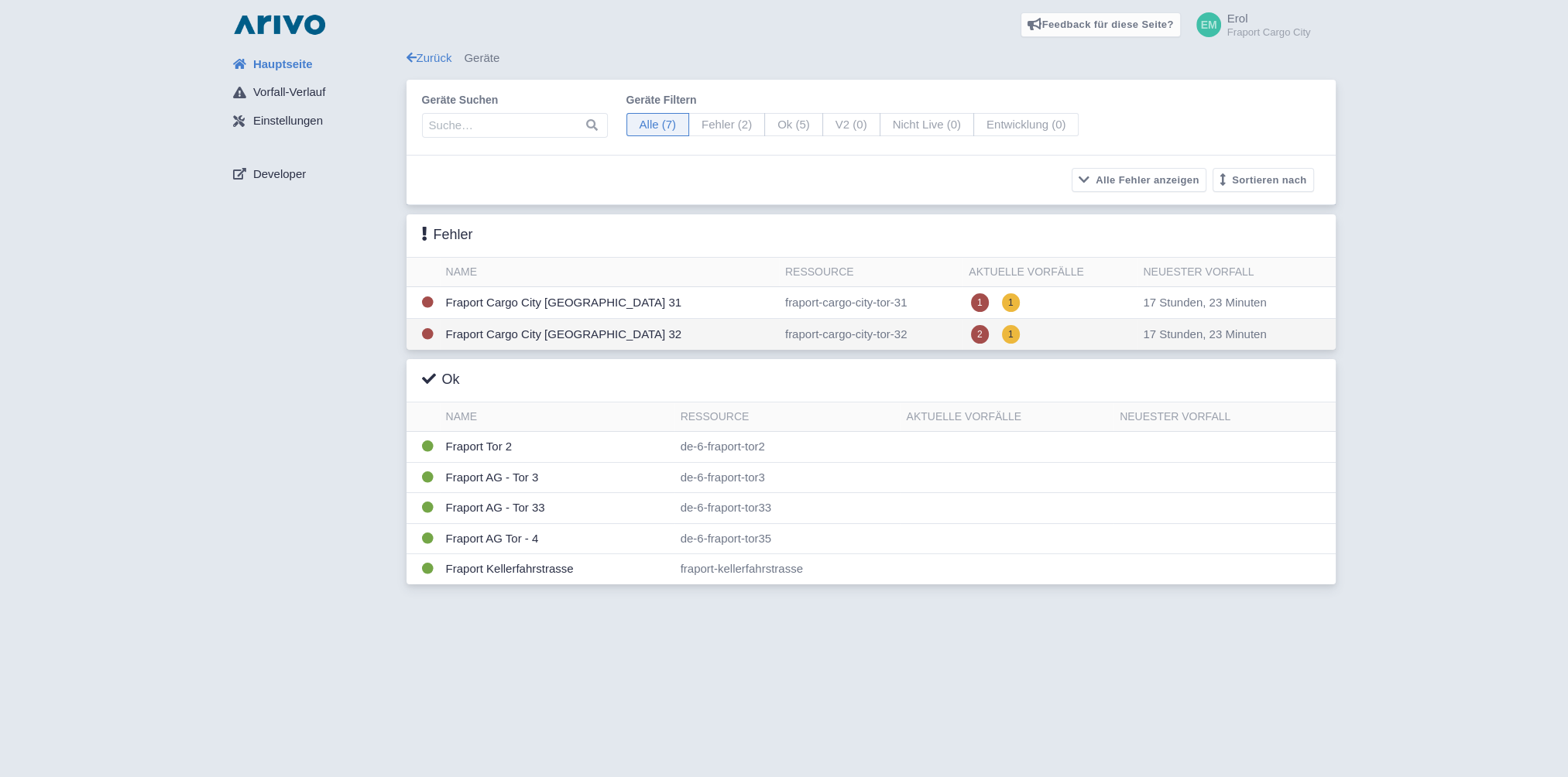
click at [551, 336] on td "Fraport Cargo City [GEOGRAPHIC_DATA] 32" at bounding box center [610, 334] width 339 height 32
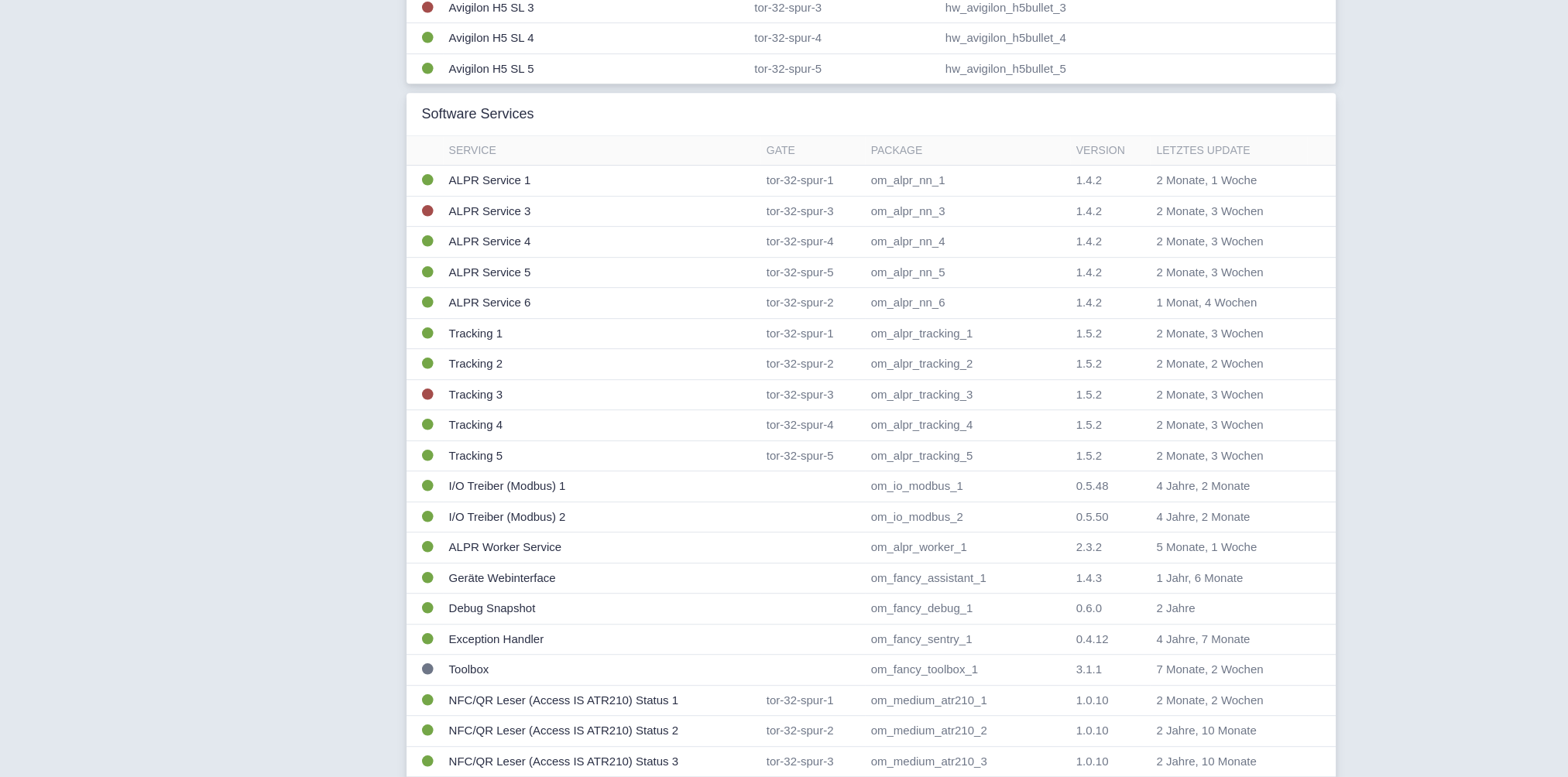
scroll to position [941, 0]
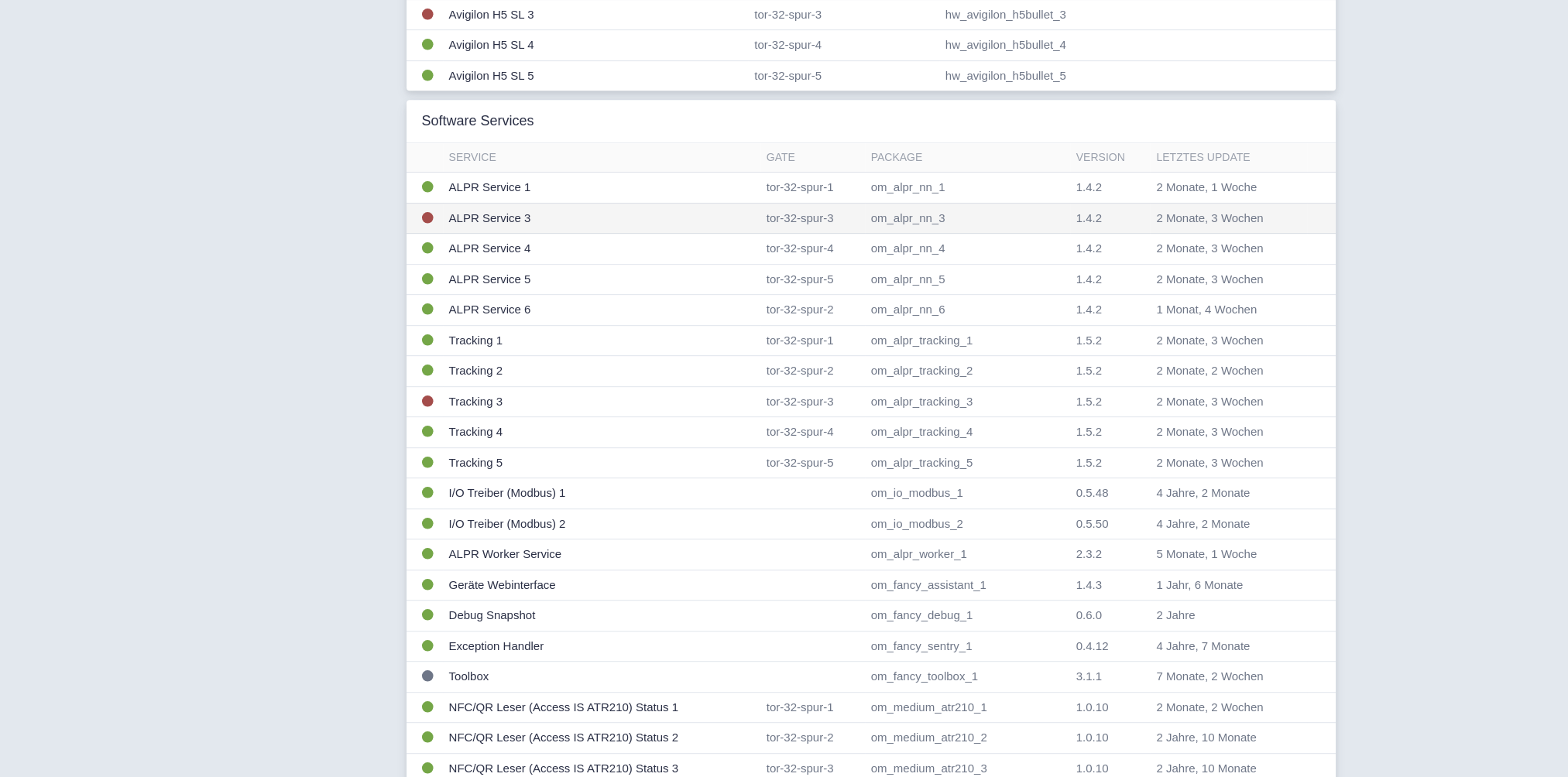
click at [485, 211] on td "ALPR Service 3" at bounding box center [601, 218] width 318 height 31
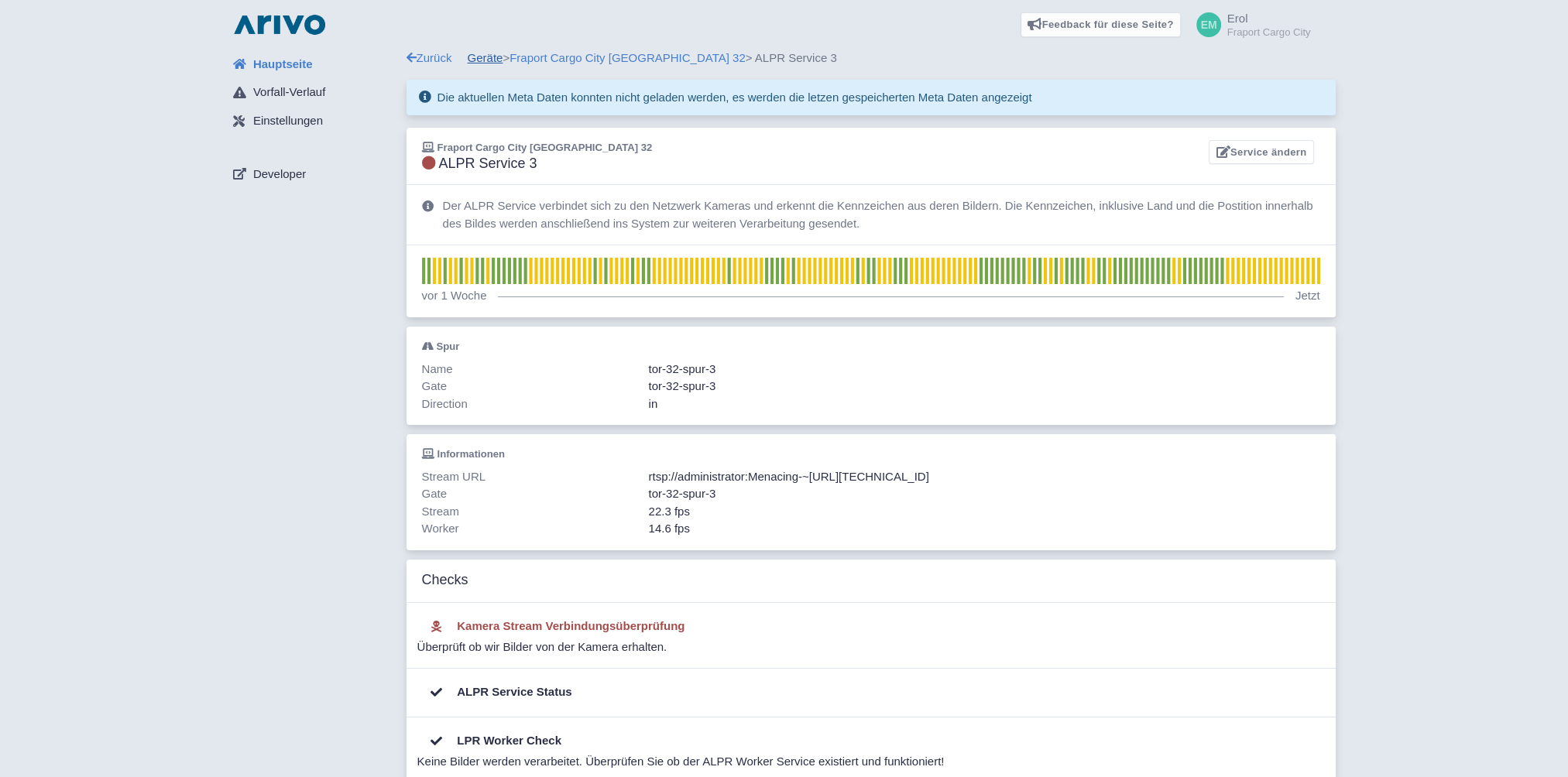
click at [488, 53] on link "Geräte" at bounding box center [485, 57] width 36 height 13
click at [1245, 22] on span "Erol" at bounding box center [1237, 18] width 21 height 13
click at [1225, 134] on link "Abmelden" at bounding box center [1234, 141] width 152 height 24
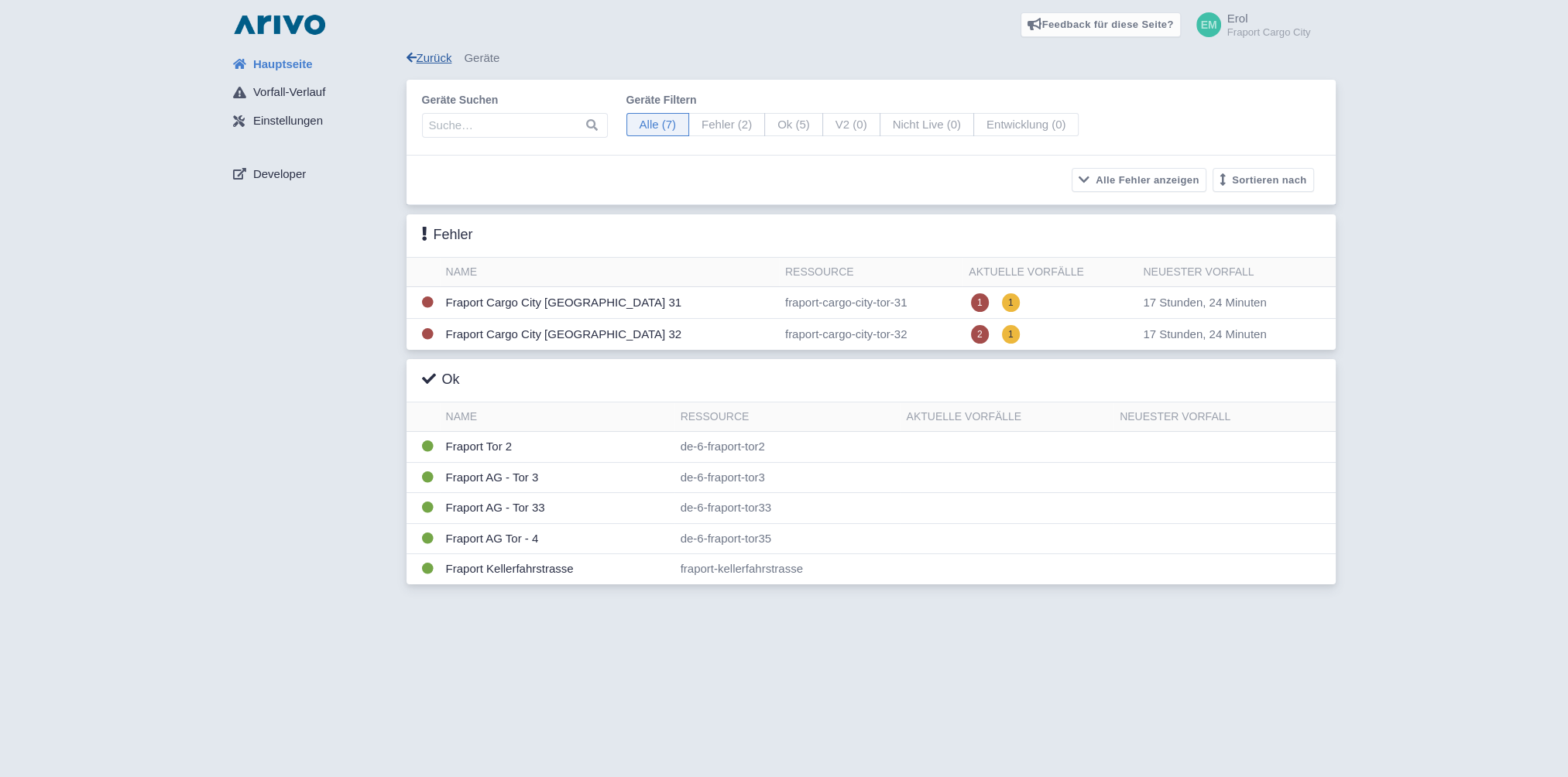
click at [434, 56] on link "Zurück" at bounding box center [429, 57] width 45 height 13
